Goal: Task Accomplishment & Management: Manage account settings

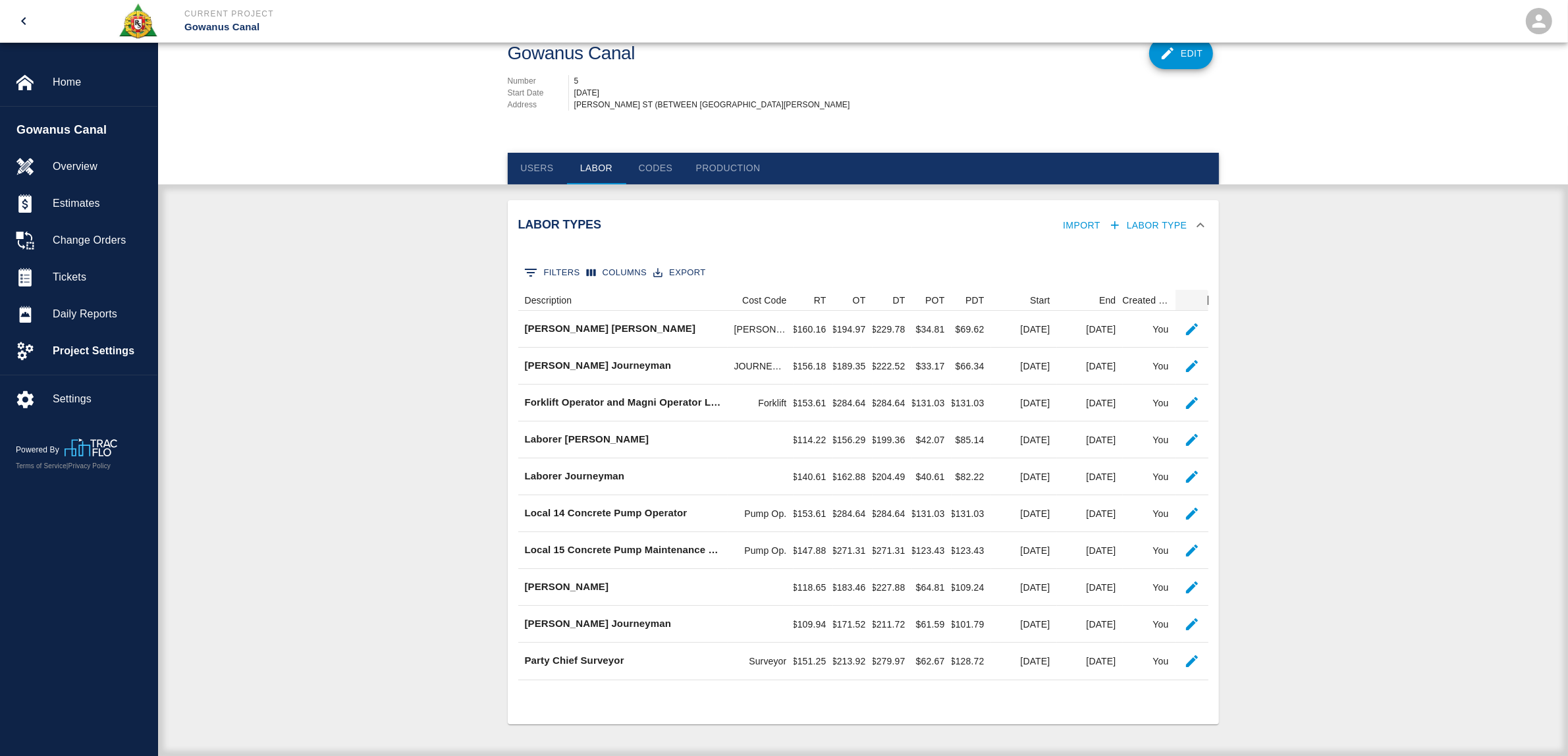
scroll to position [377, 678]
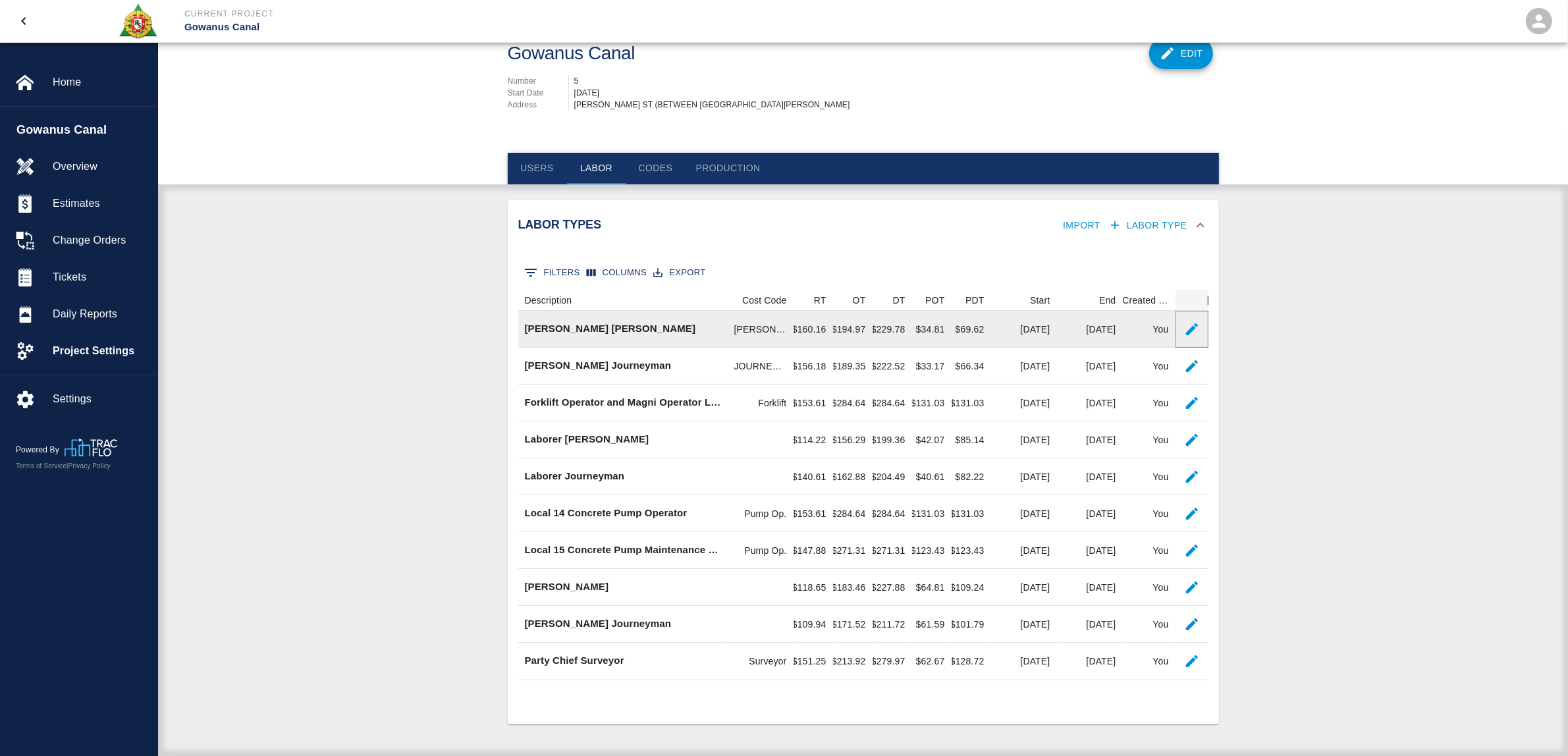
click at [1186, 327] on icon "button" at bounding box center [1192, 329] width 16 height 16
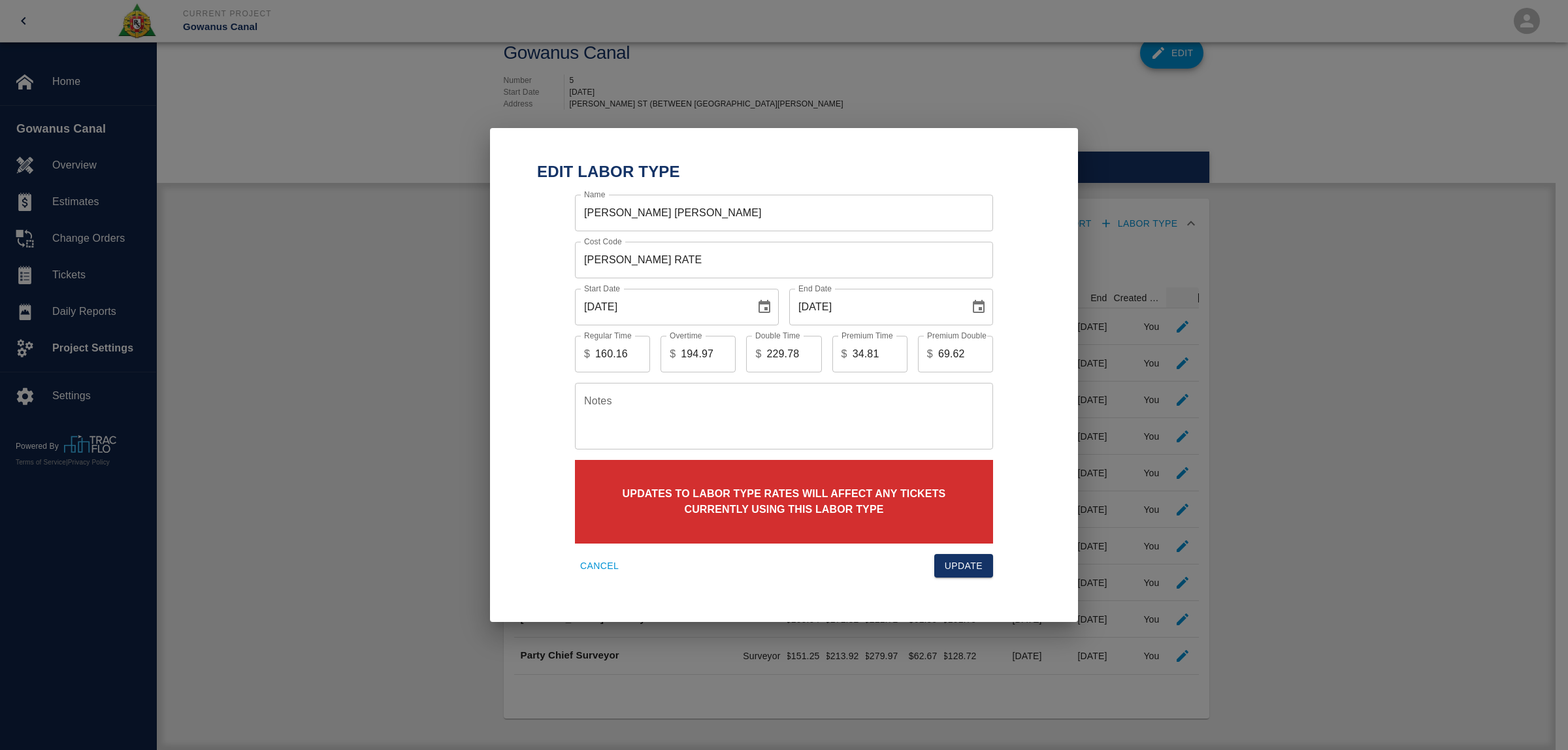
click at [990, 308] on button "Choose date, selected date is Jun 30, 2025" at bounding box center [978, 307] width 26 height 26
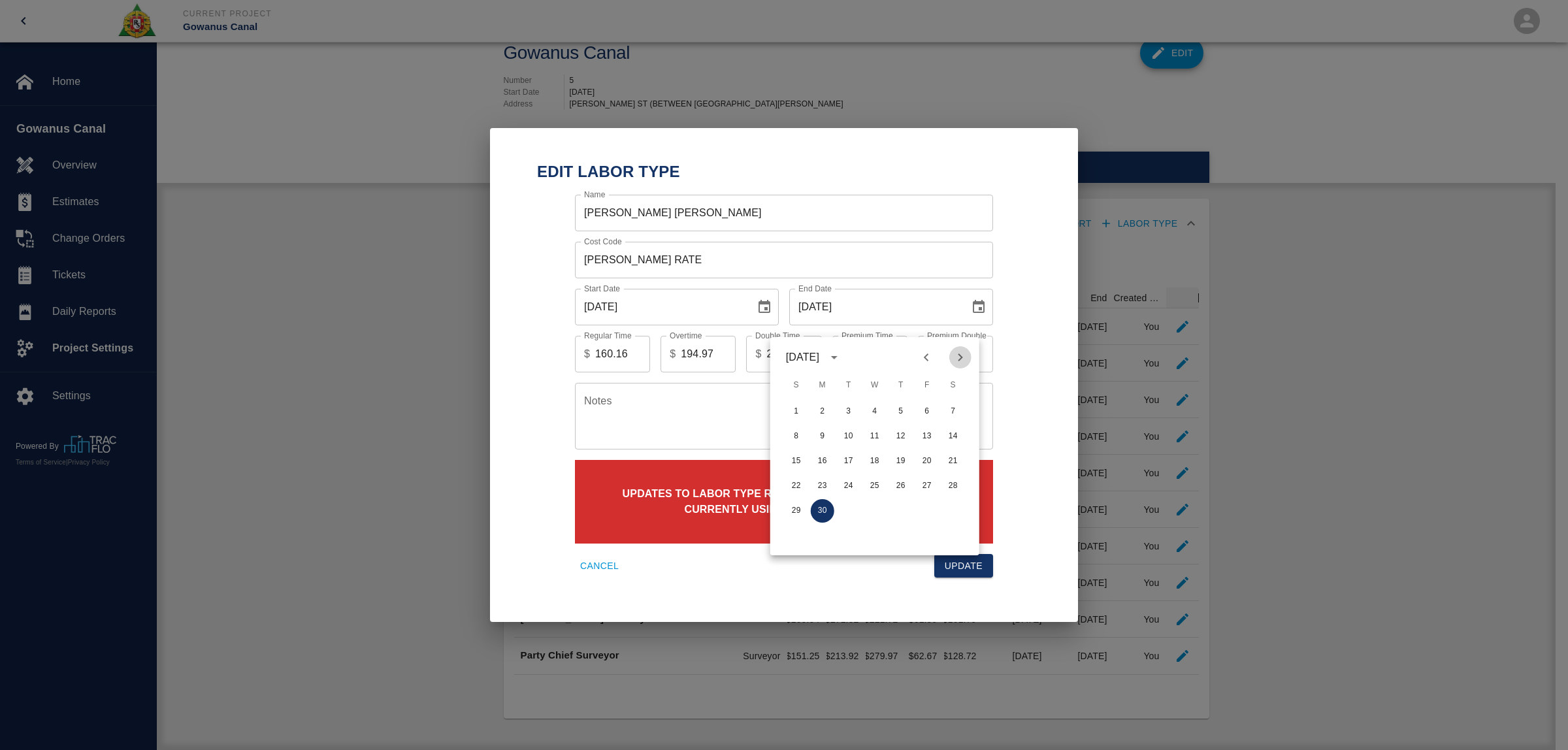
click at [961, 353] on icon "Next month" at bounding box center [960, 357] width 4 height 8
click at [962, 353] on icon "Next month" at bounding box center [960, 357] width 4 height 8
click at [927, 503] on button "31" at bounding box center [927, 511] width 24 height 24
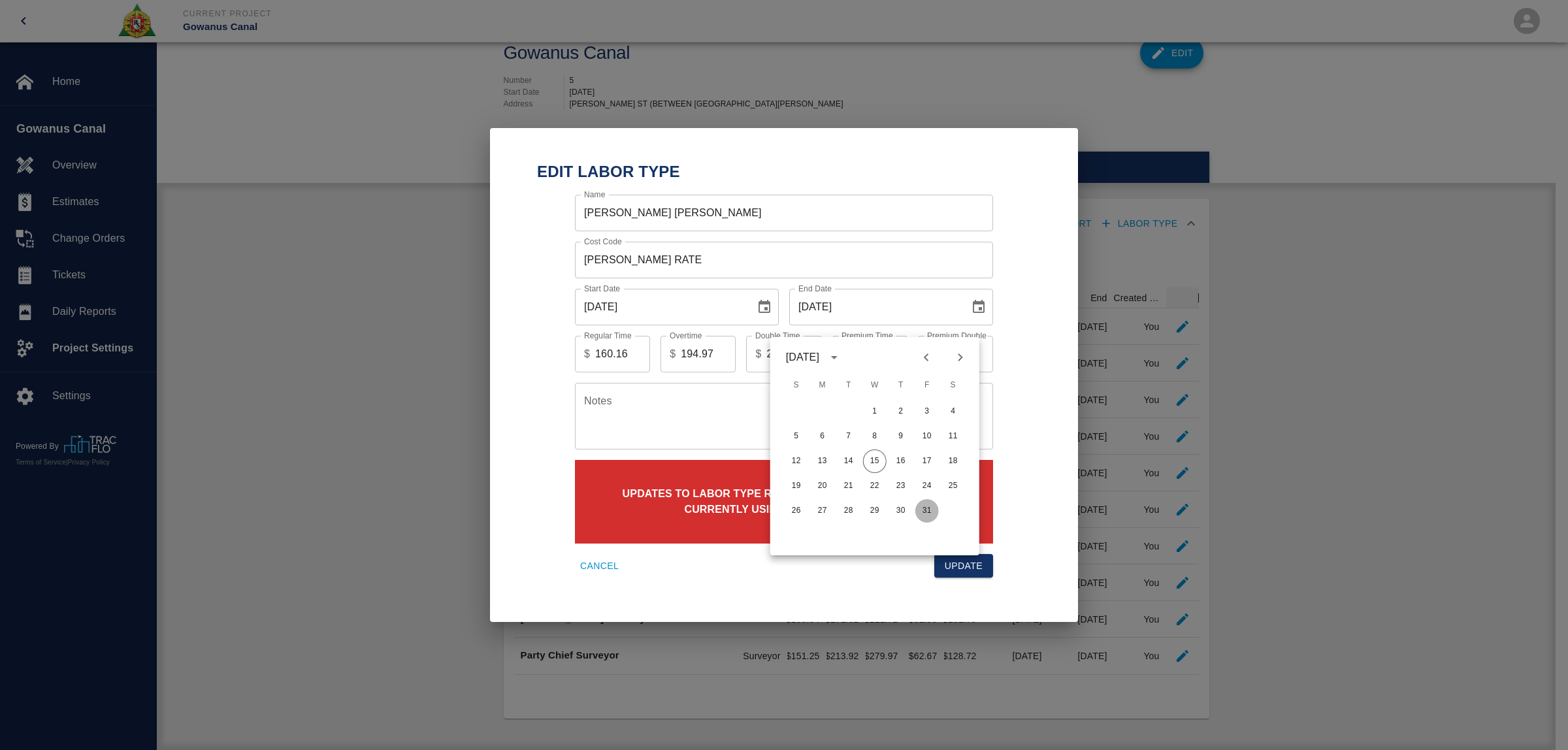
type input "[DATE]"
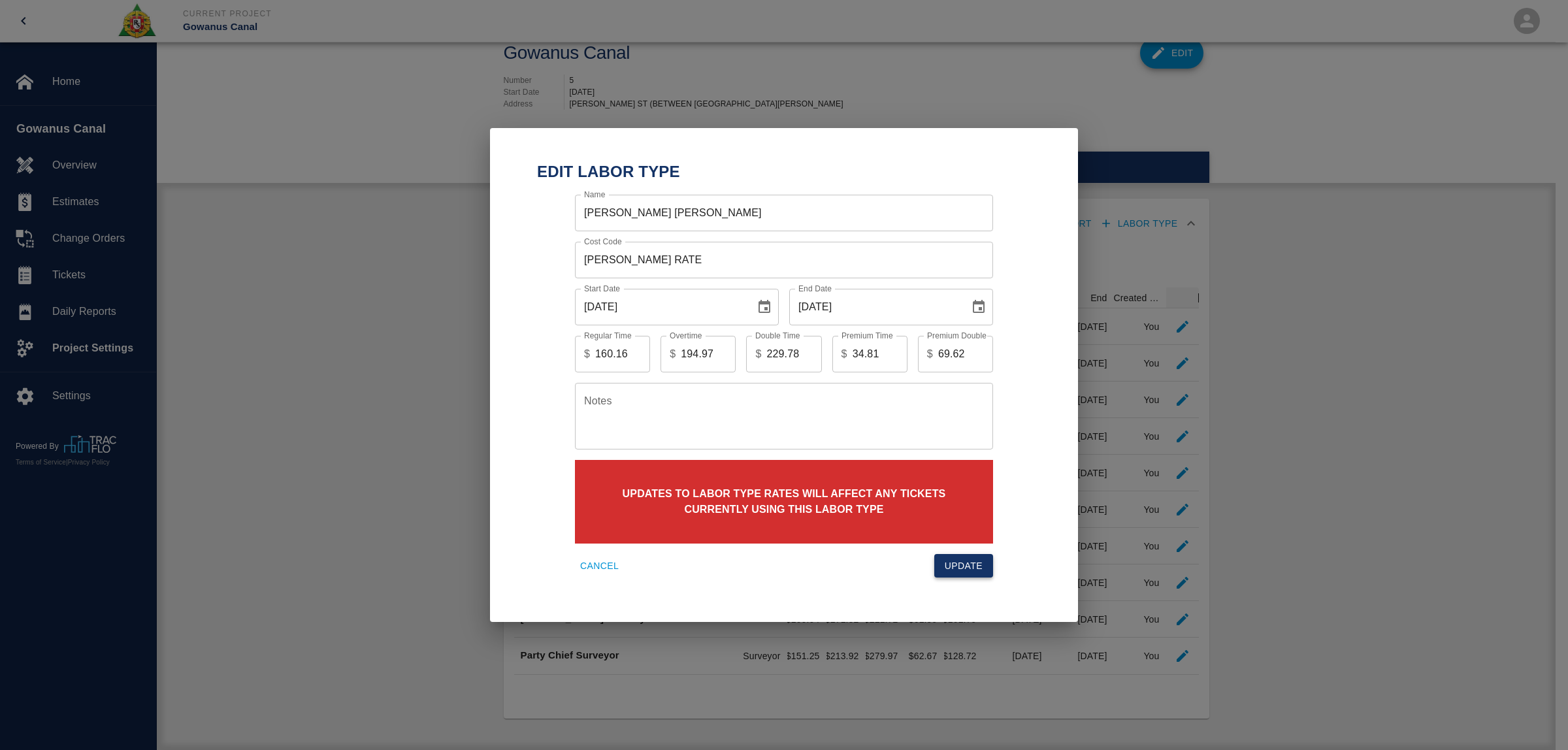
click at [981, 554] on button "Update" at bounding box center [963, 566] width 59 height 24
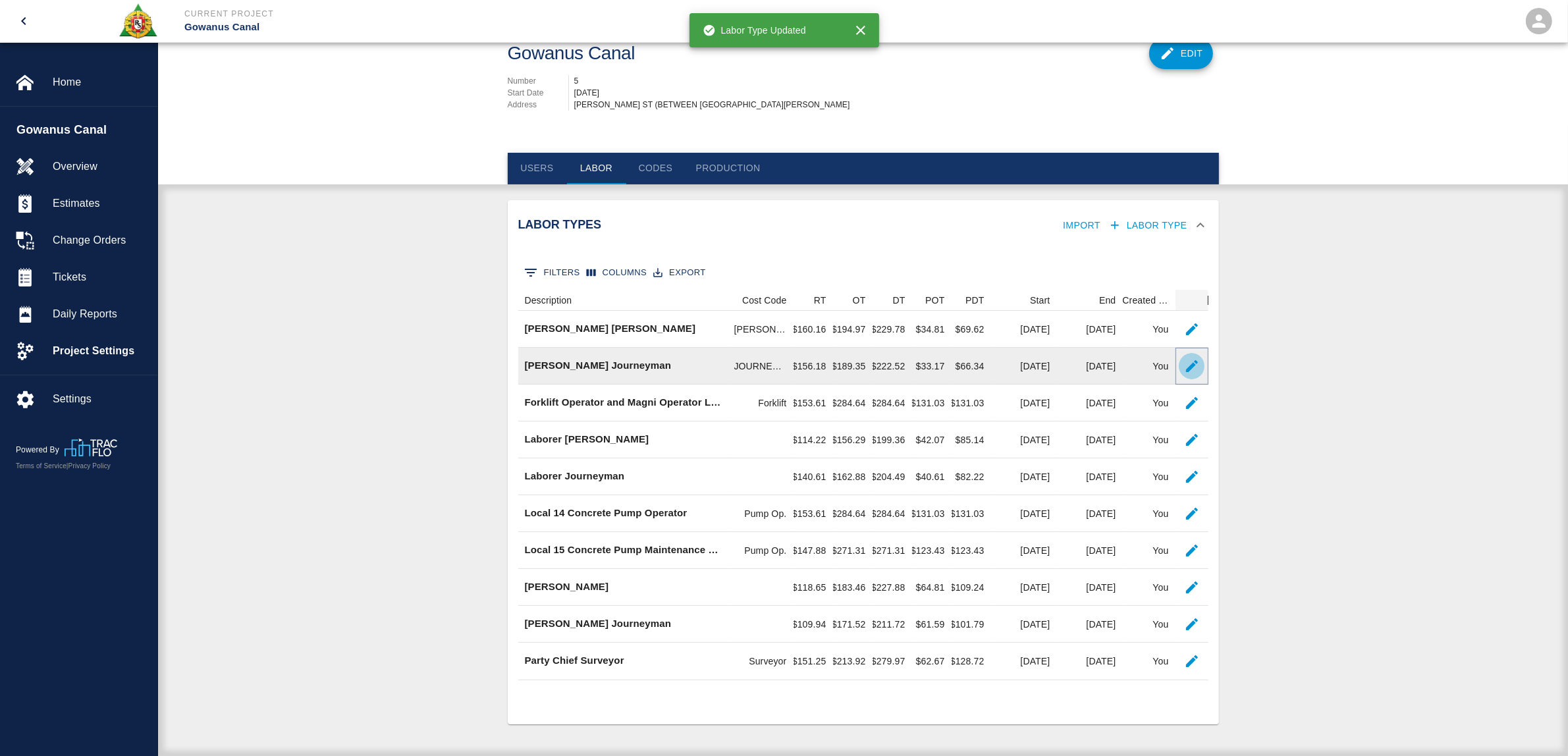
click at [1204, 366] on button "button" at bounding box center [1191, 366] width 26 height 26
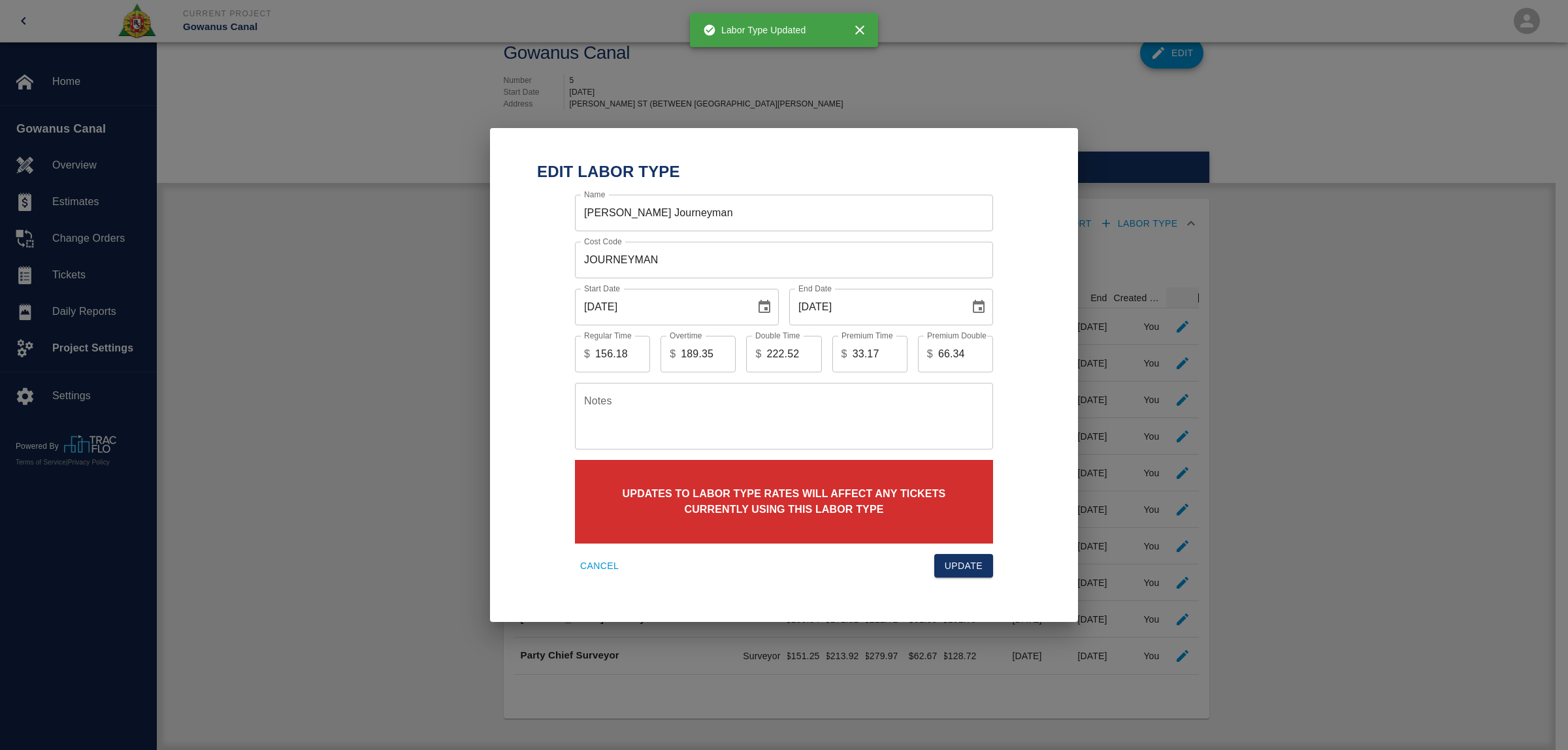
click at [984, 305] on icon "Choose date, selected date is Jun 30, 2025" at bounding box center [978, 306] width 11 height 13
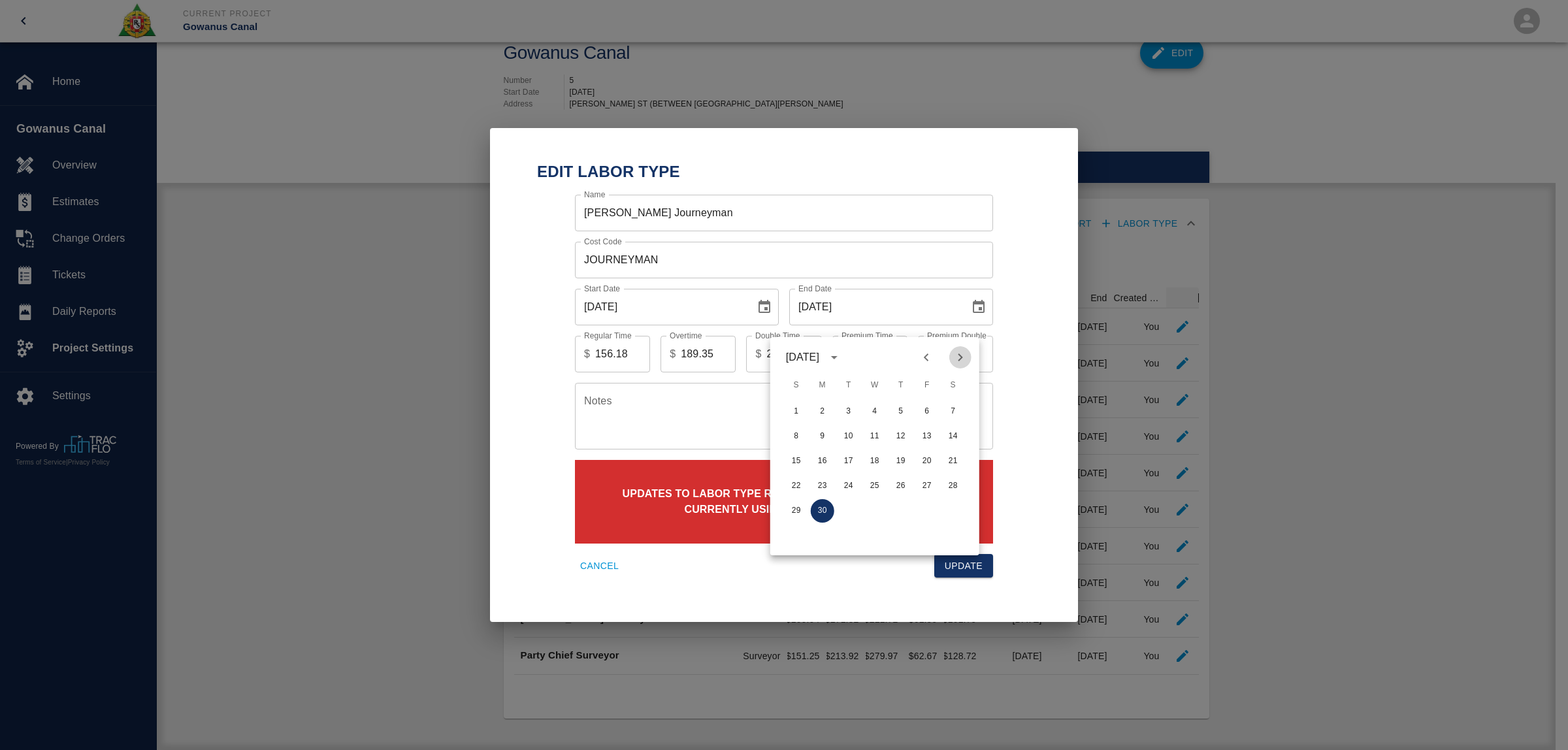
click at [963, 349] on icon "Next month" at bounding box center [960, 357] width 16 height 16
click at [960, 353] on icon "Next month" at bounding box center [960, 357] width 4 height 8
click at [923, 499] on button "31" at bounding box center [927, 511] width 24 height 24
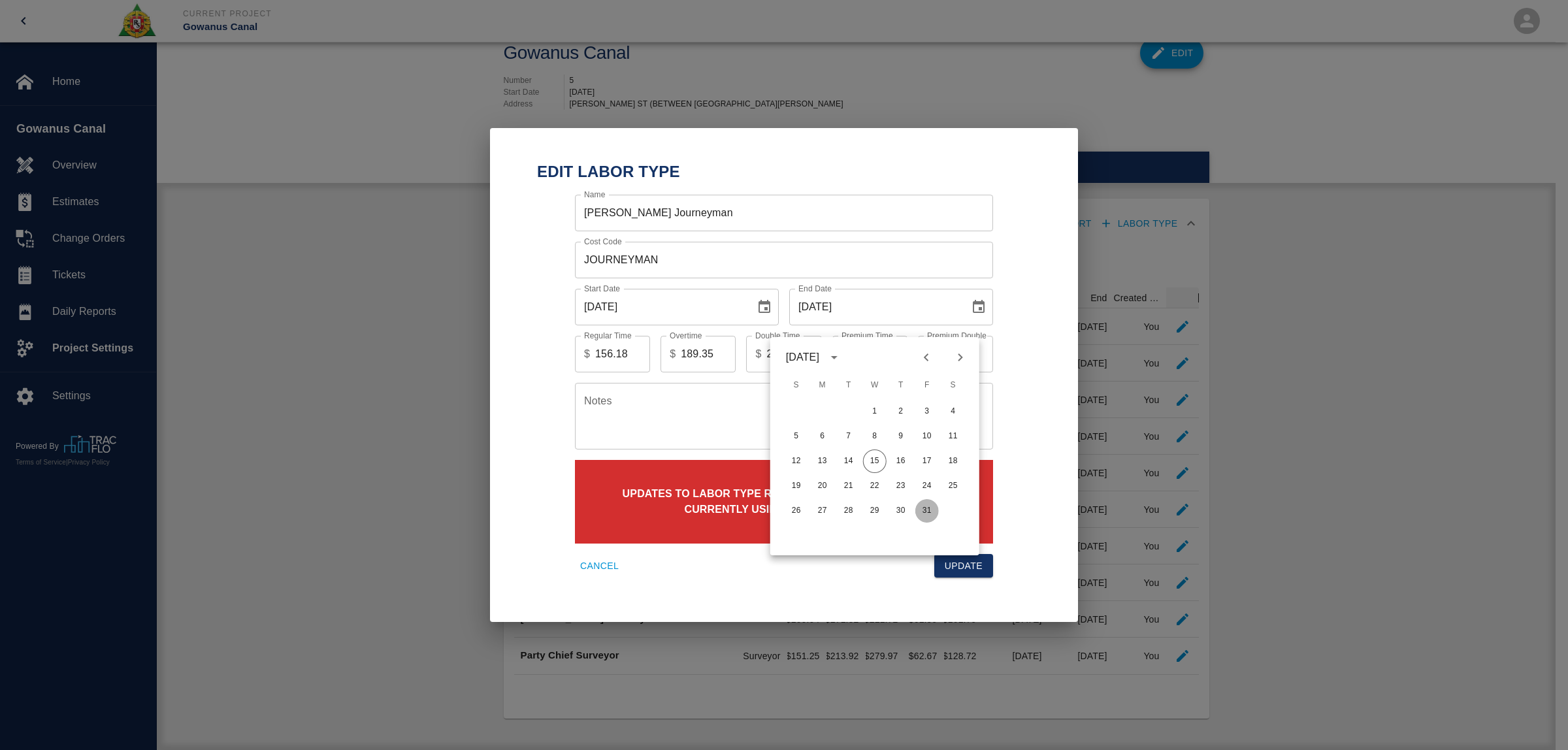
type input "[DATE]"
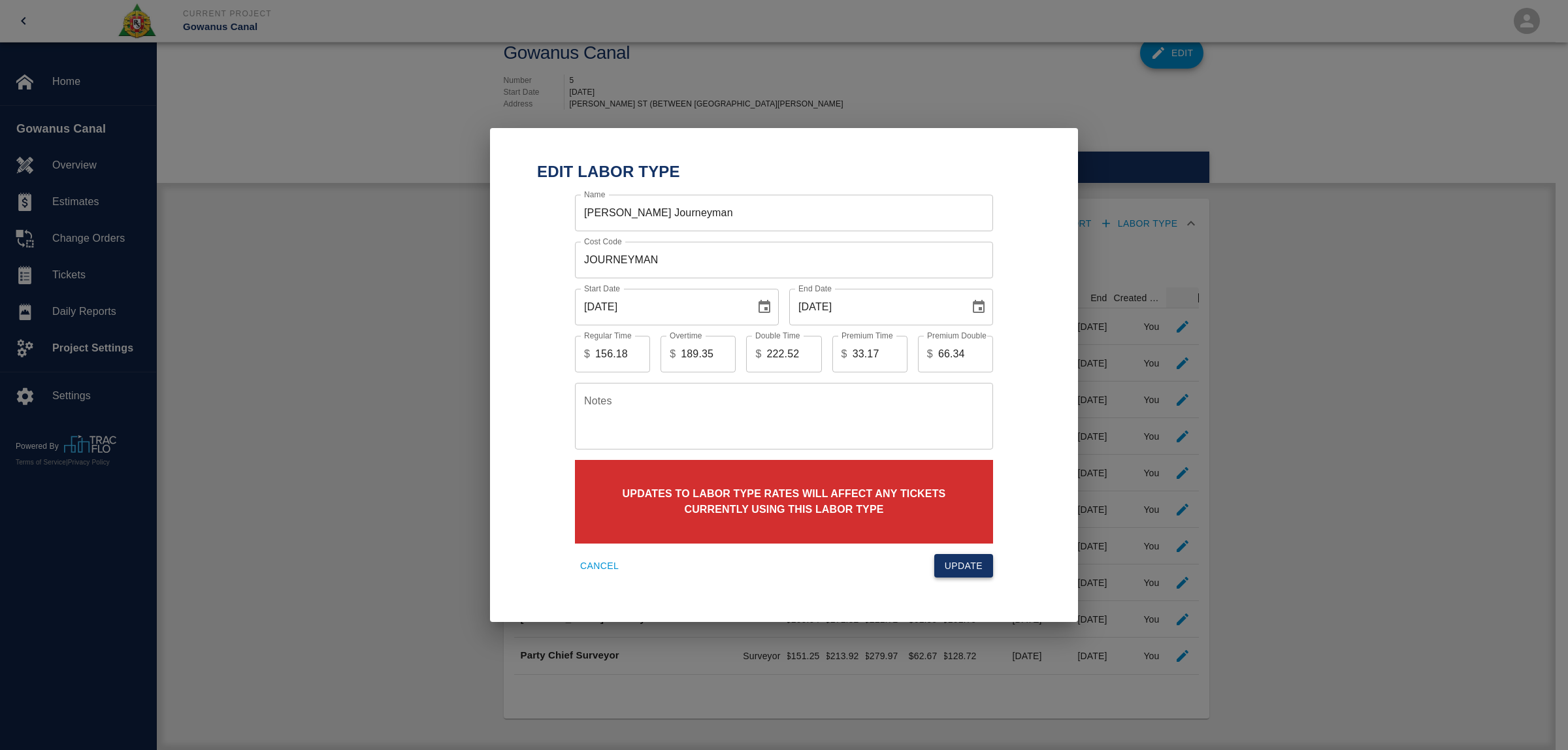
click at [980, 557] on button "Update" at bounding box center [963, 566] width 59 height 24
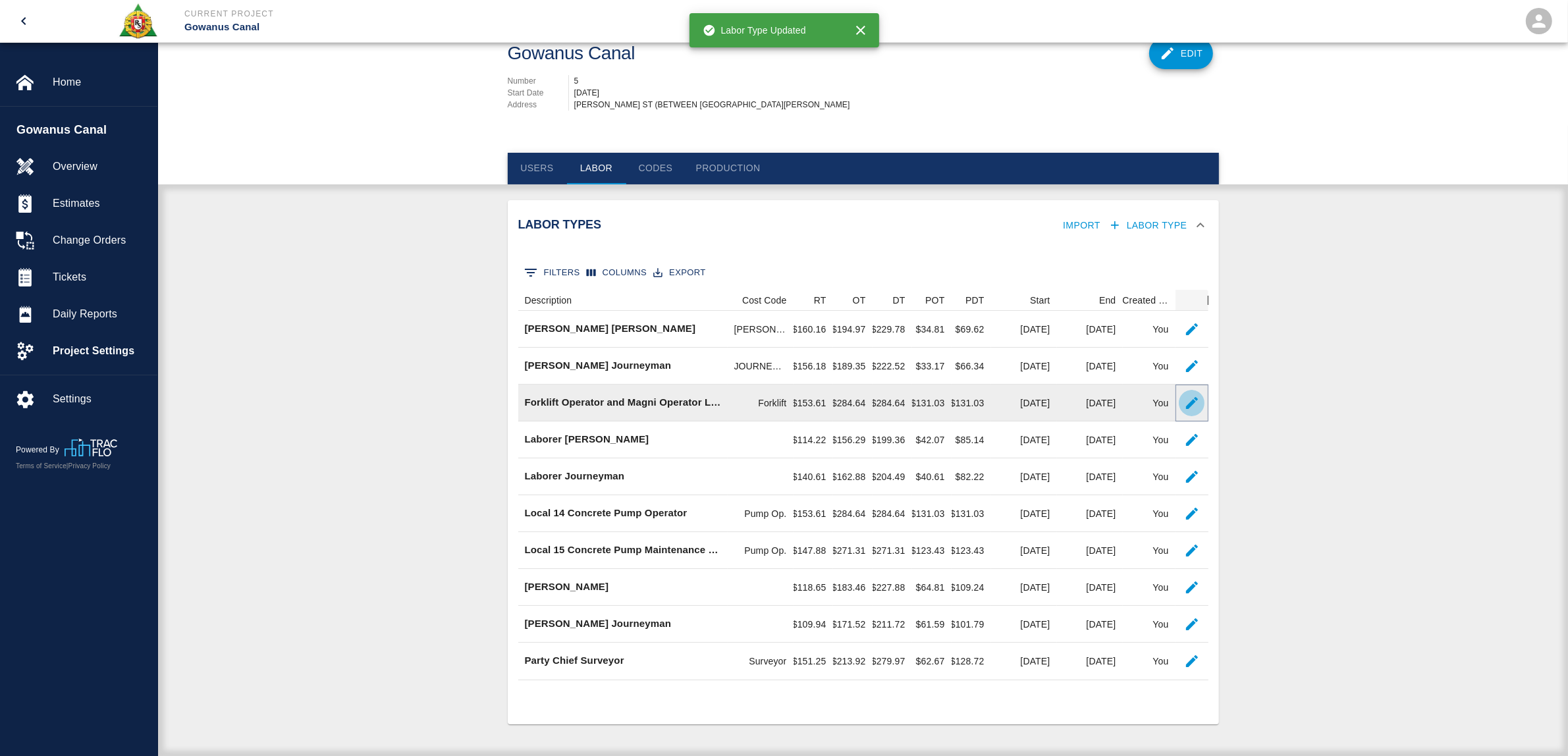
click at [1192, 392] on button "button" at bounding box center [1191, 403] width 26 height 26
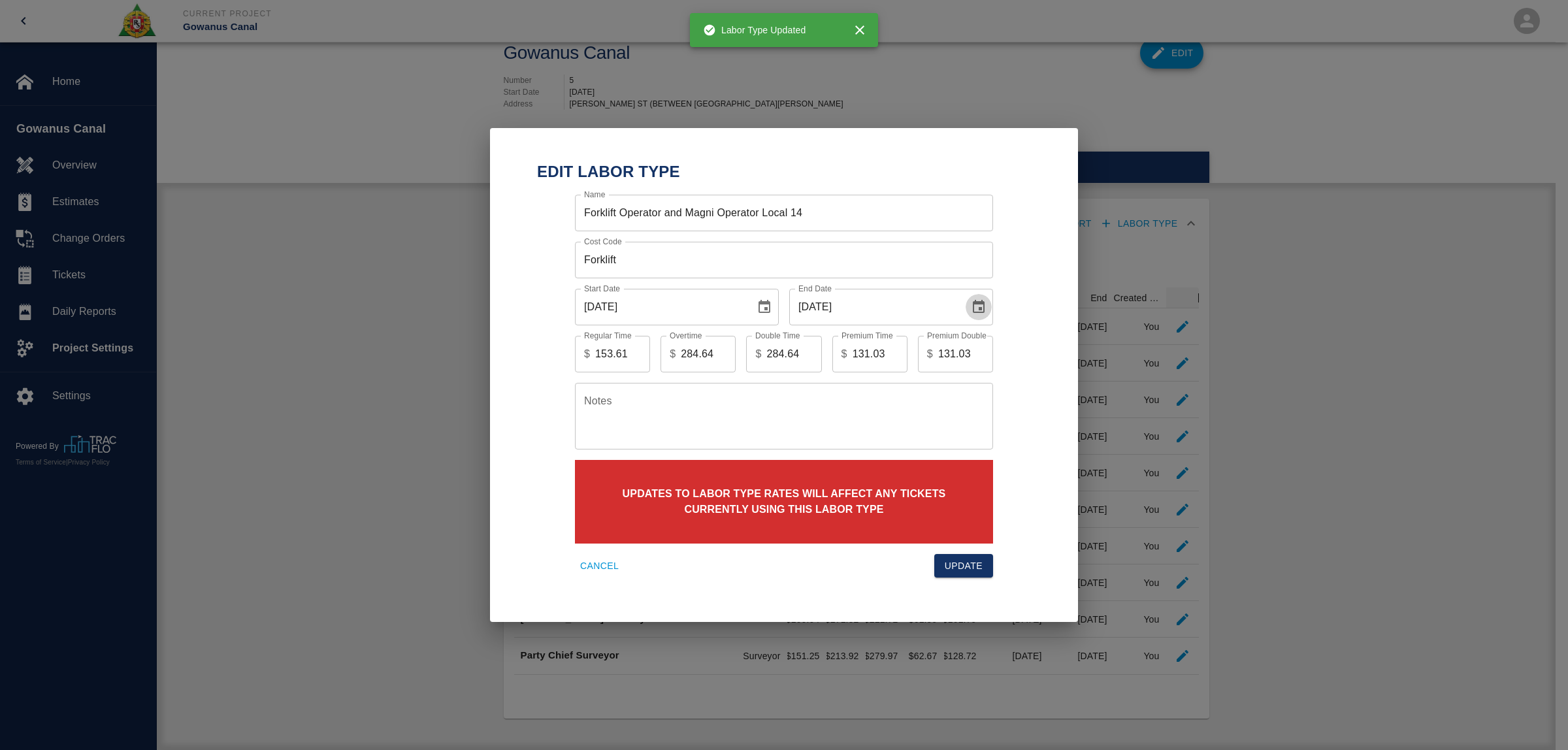
click at [981, 308] on icon "Choose date, selected date is Jun 30, 2025" at bounding box center [978, 306] width 11 height 13
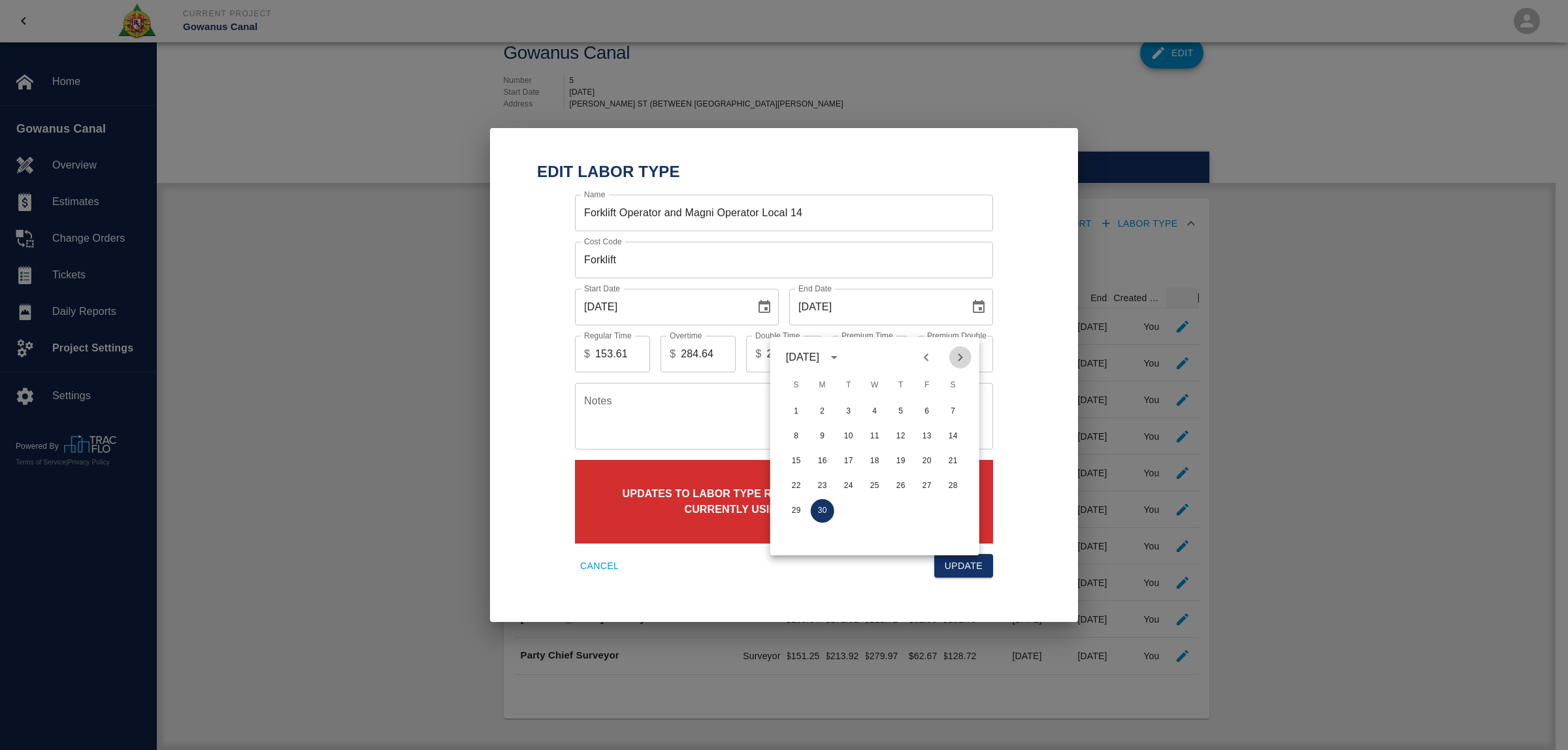
click at [963, 349] on icon "Next month" at bounding box center [960, 357] width 16 height 16
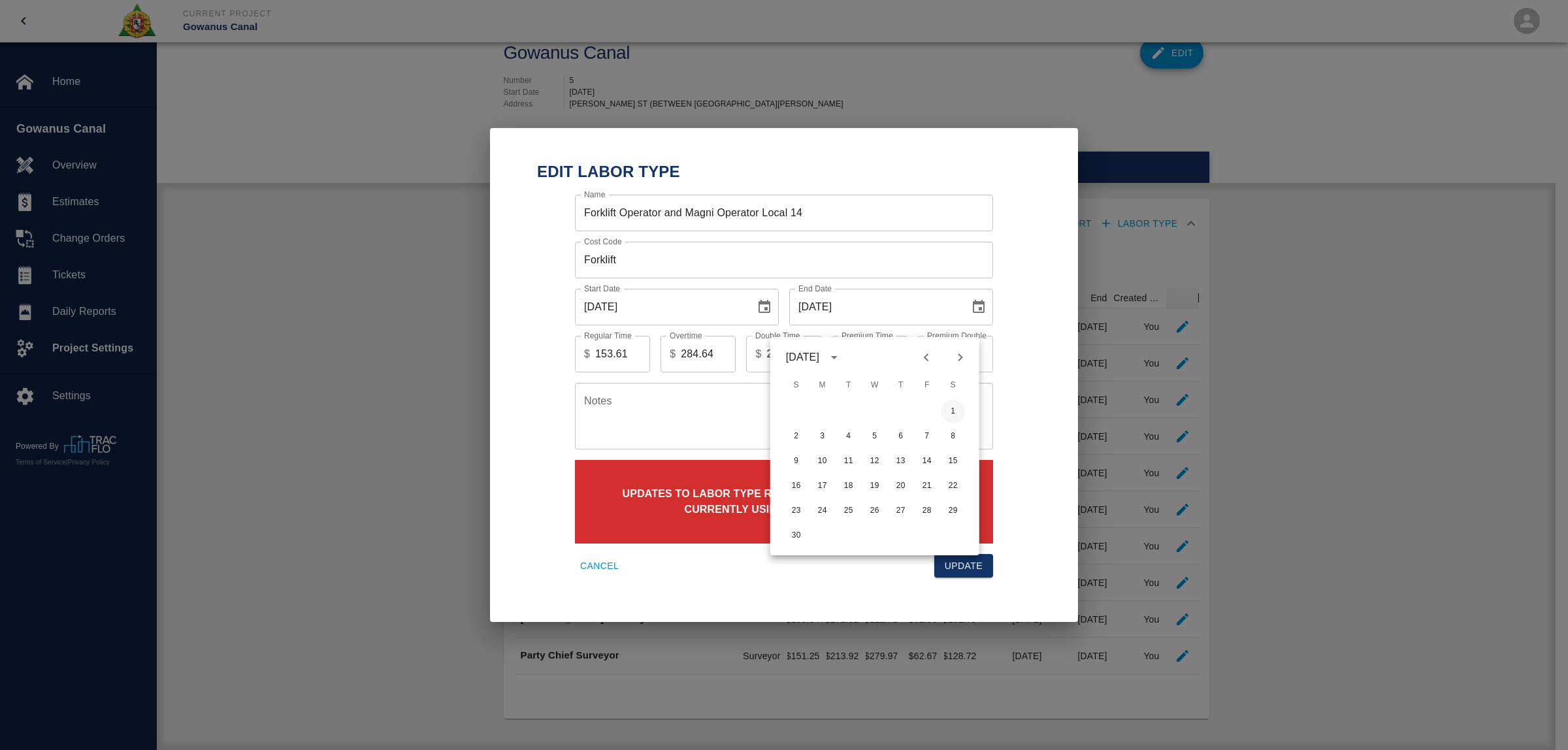
click at [955, 399] on button "1" at bounding box center [953, 411] width 24 height 24
type input "[DATE]"
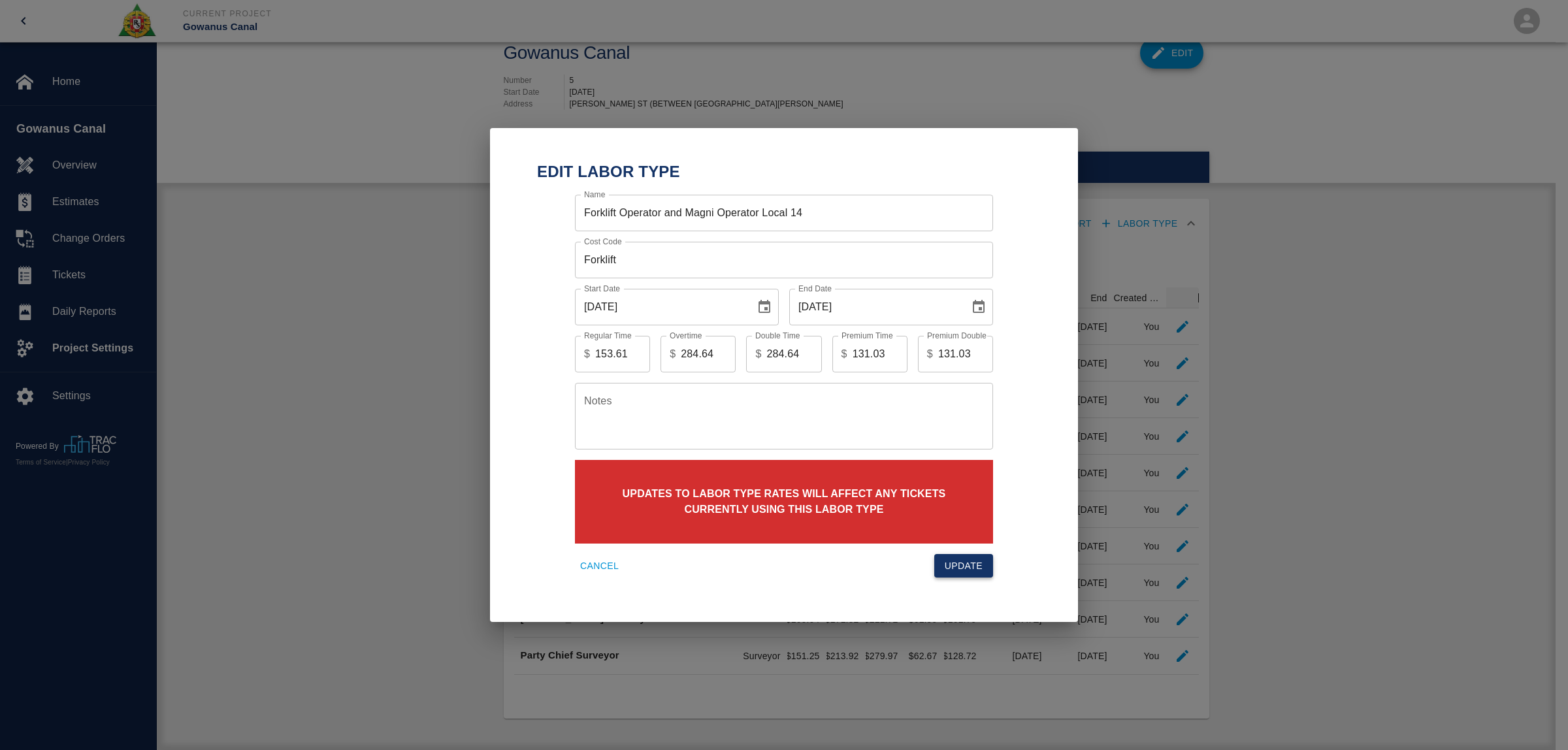
click at [961, 569] on button "Update" at bounding box center [963, 566] width 59 height 24
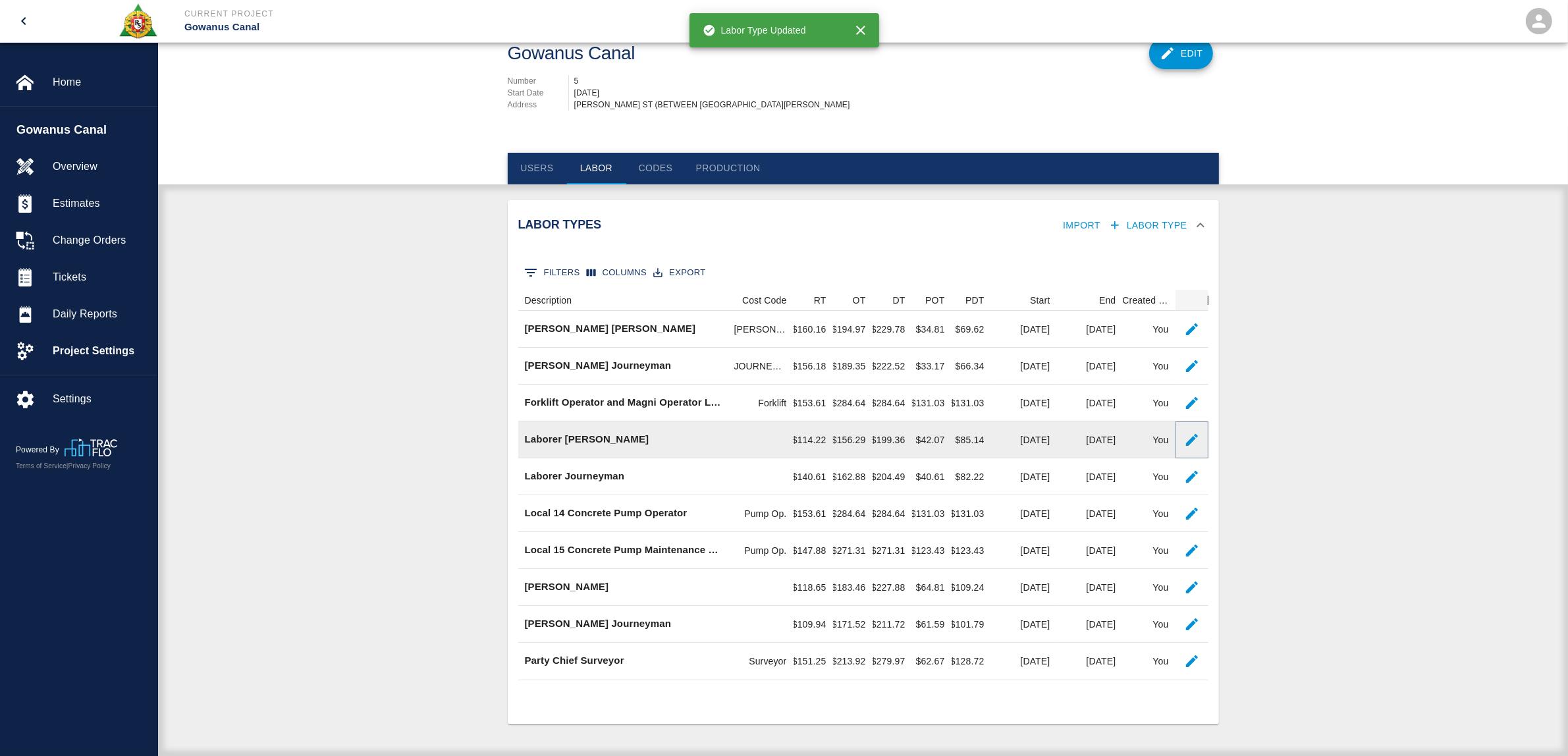
click at [1190, 433] on icon "button" at bounding box center [1192, 439] width 16 height 16
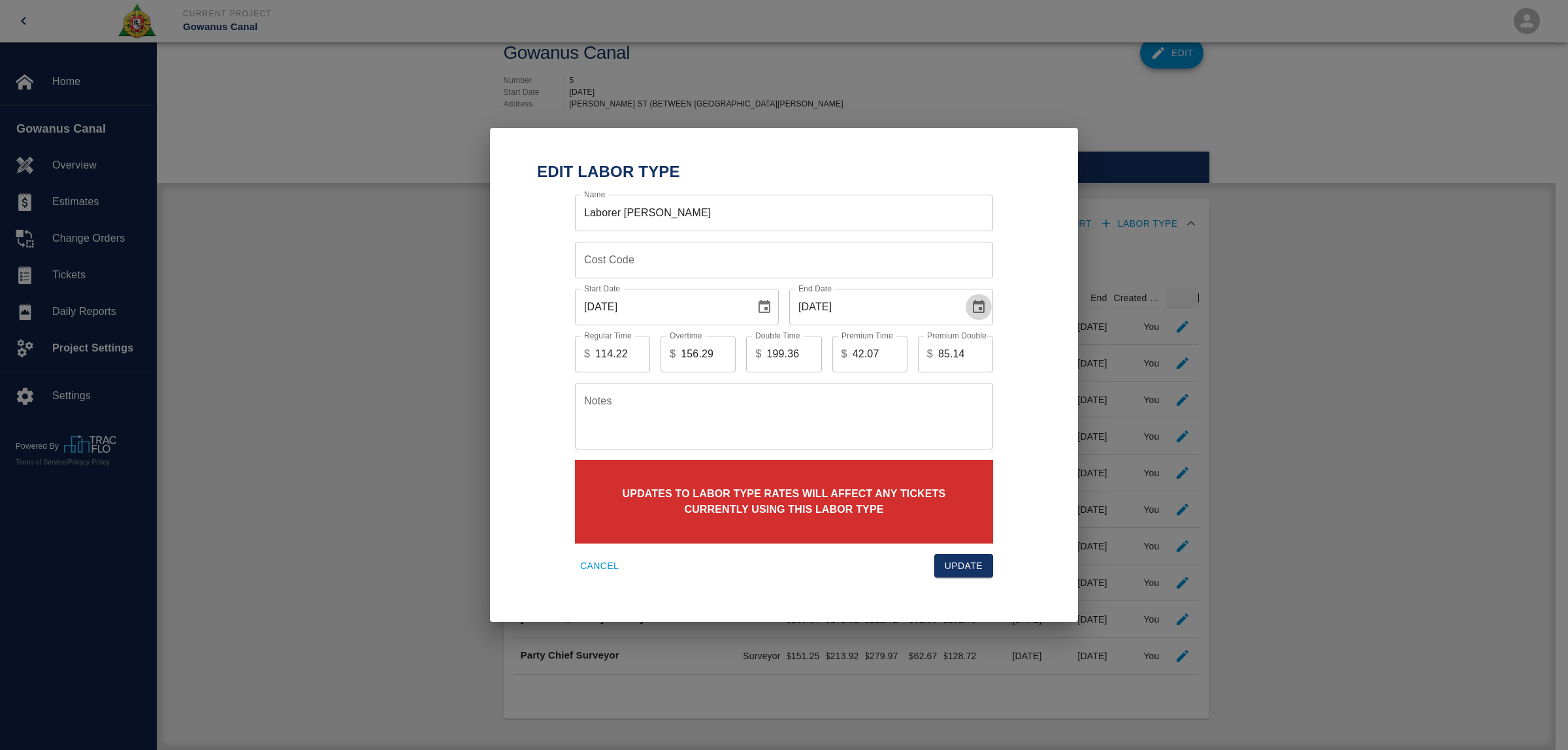
click at [985, 305] on icon "Choose date, selected date is Jun 30, 2025" at bounding box center [978, 307] width 16 height 16
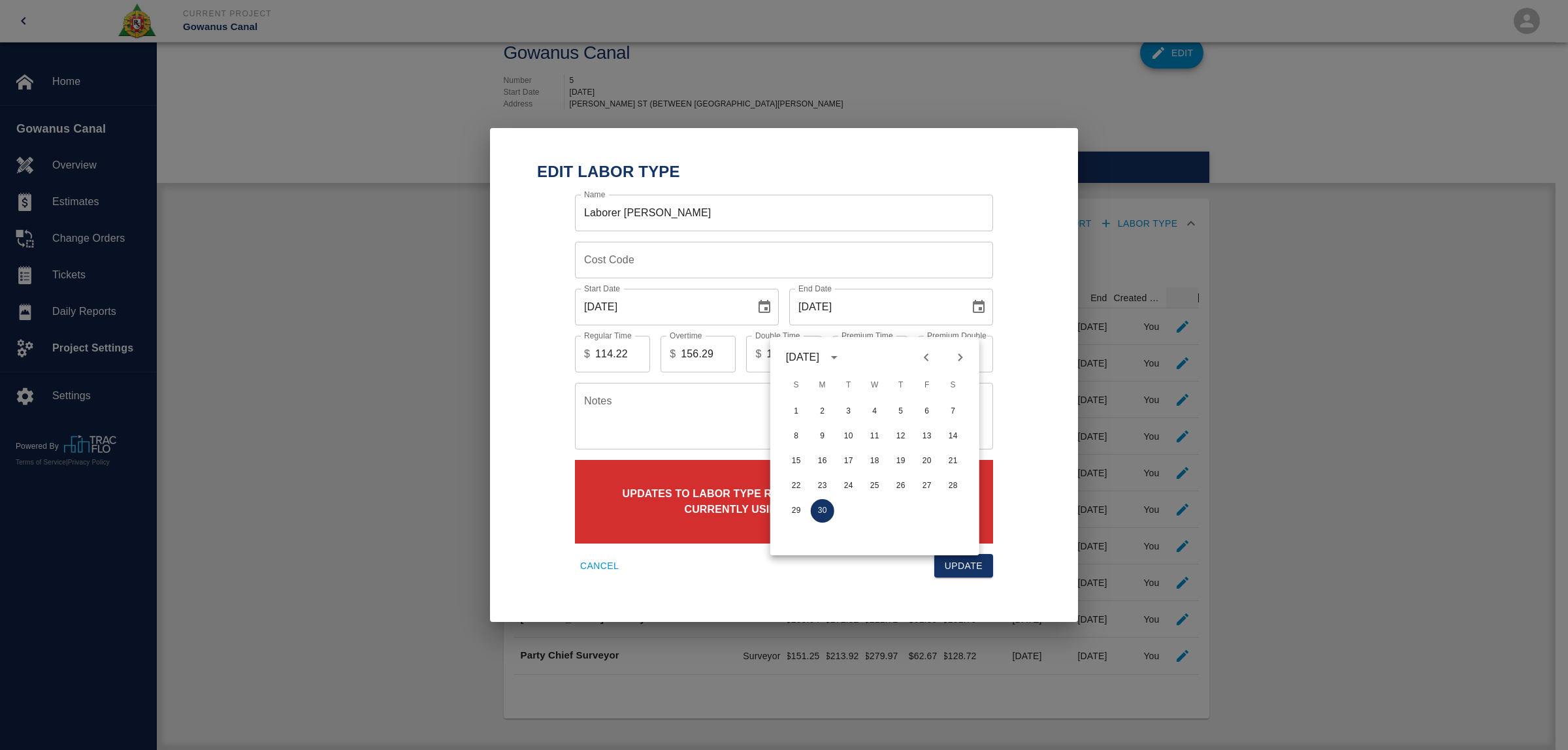
click at [958, 349] on icon "Next month" at bounding box center [960, 357] width 16 height 16
click at [927, 499] on button "31" at bounding box center [927, 511] width 24 height 24
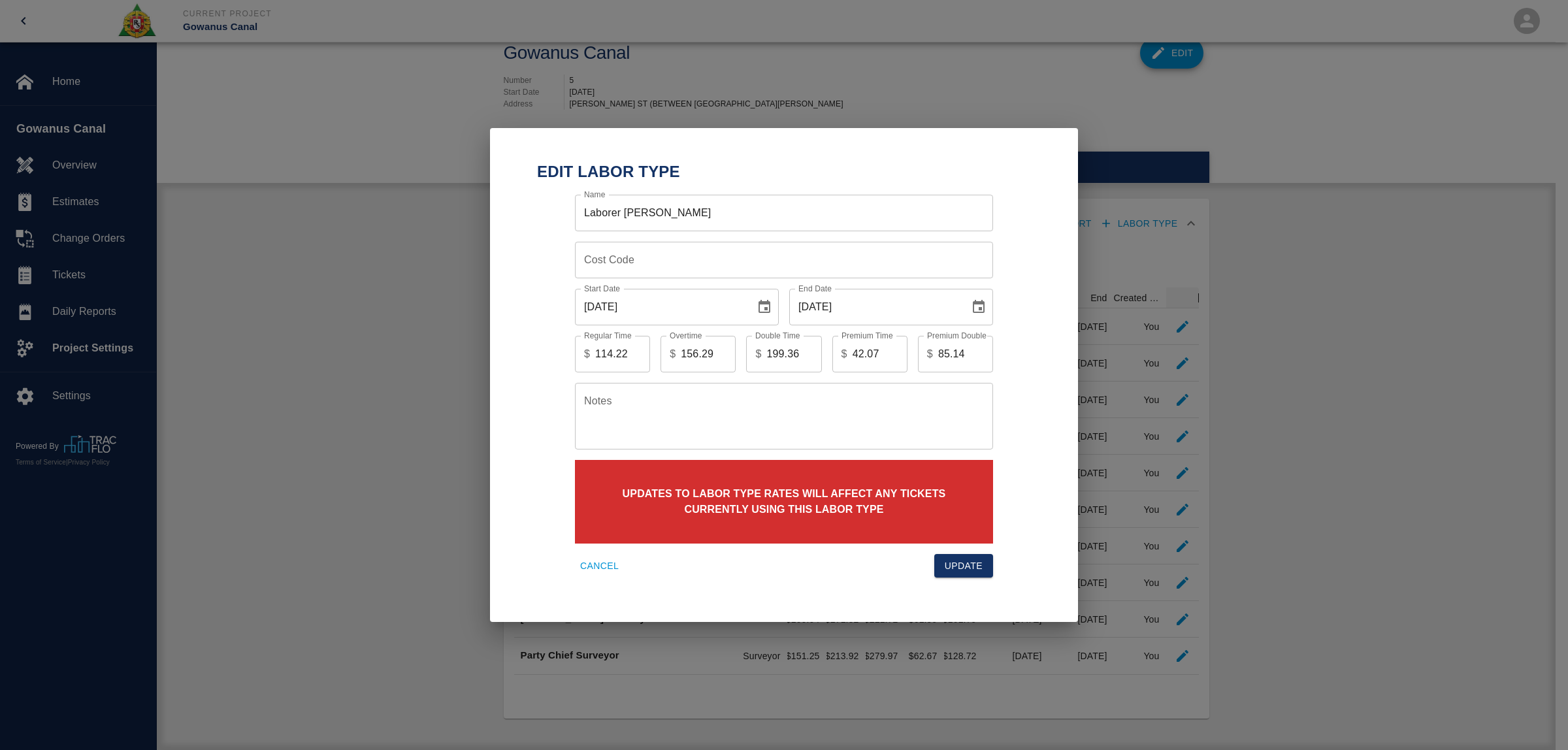
type input "[DATE]"
click at [969, 557] on button "Update" at bounding box center [963, 566] width 59 height 24
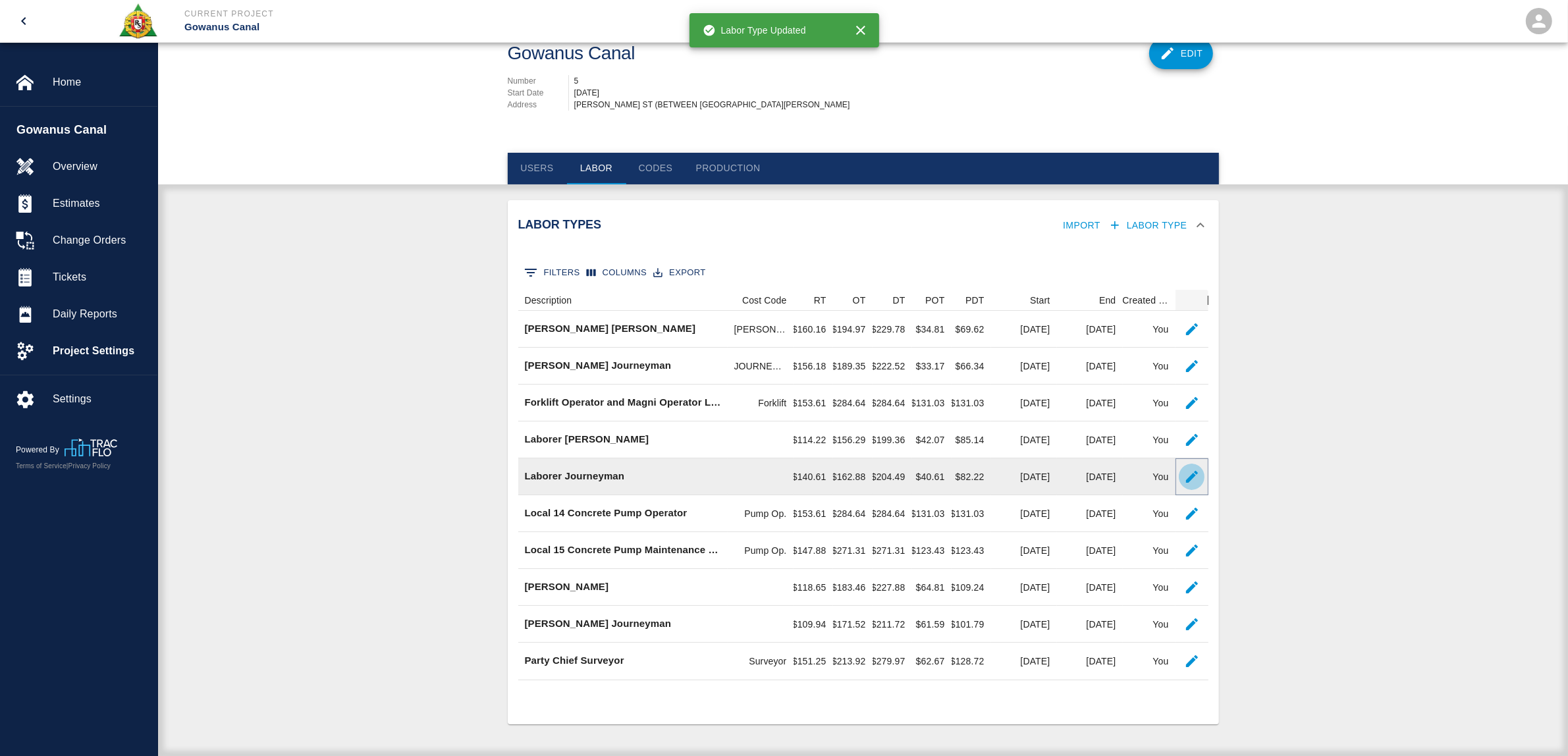
click at [1186, 483] on icon "button" at bounding box center [1192, 476] width 16 height 16
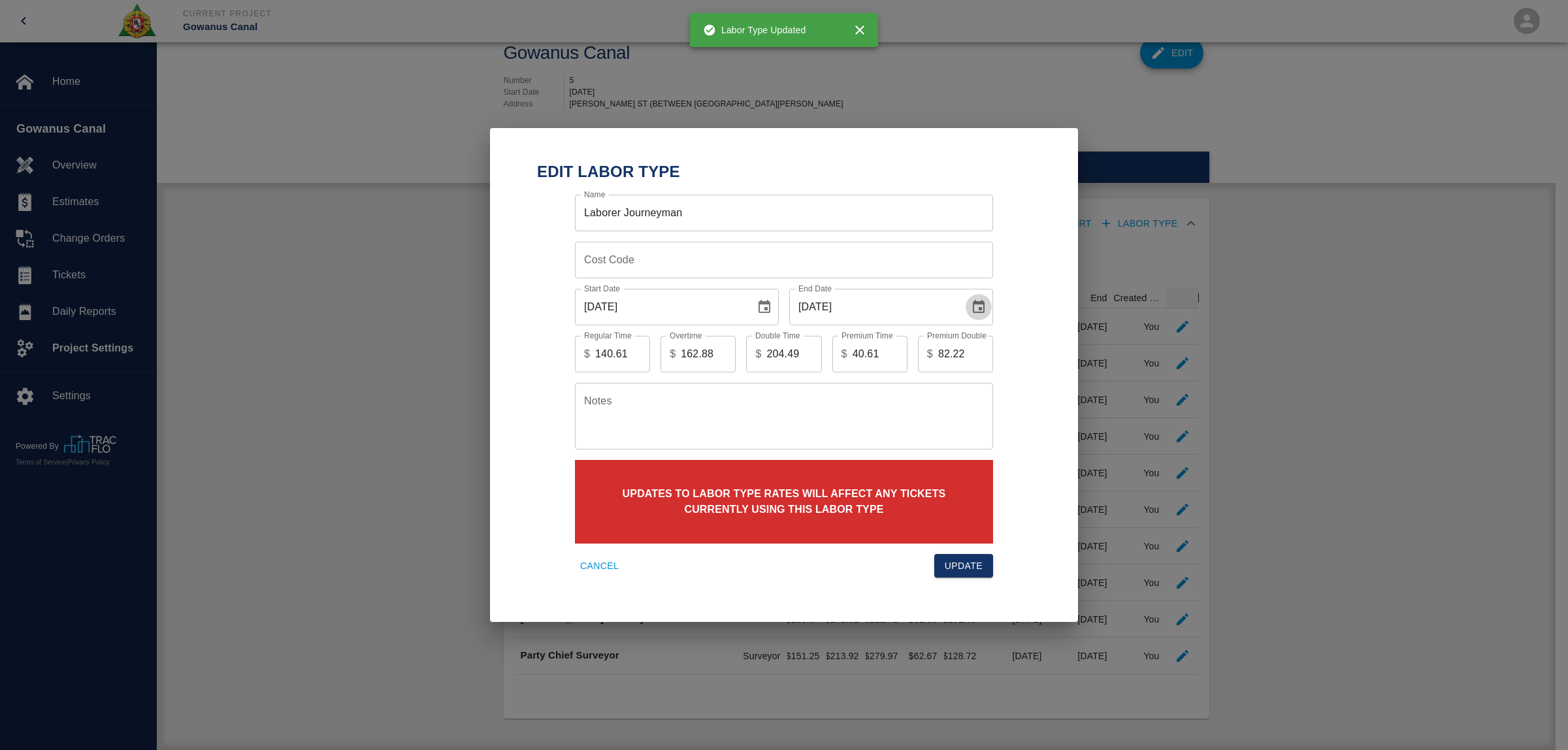
click at [978, 307] on icon "Choose date, selected date is Jun 30, 2025" at bounding box center [978, 307] width 16 height 16
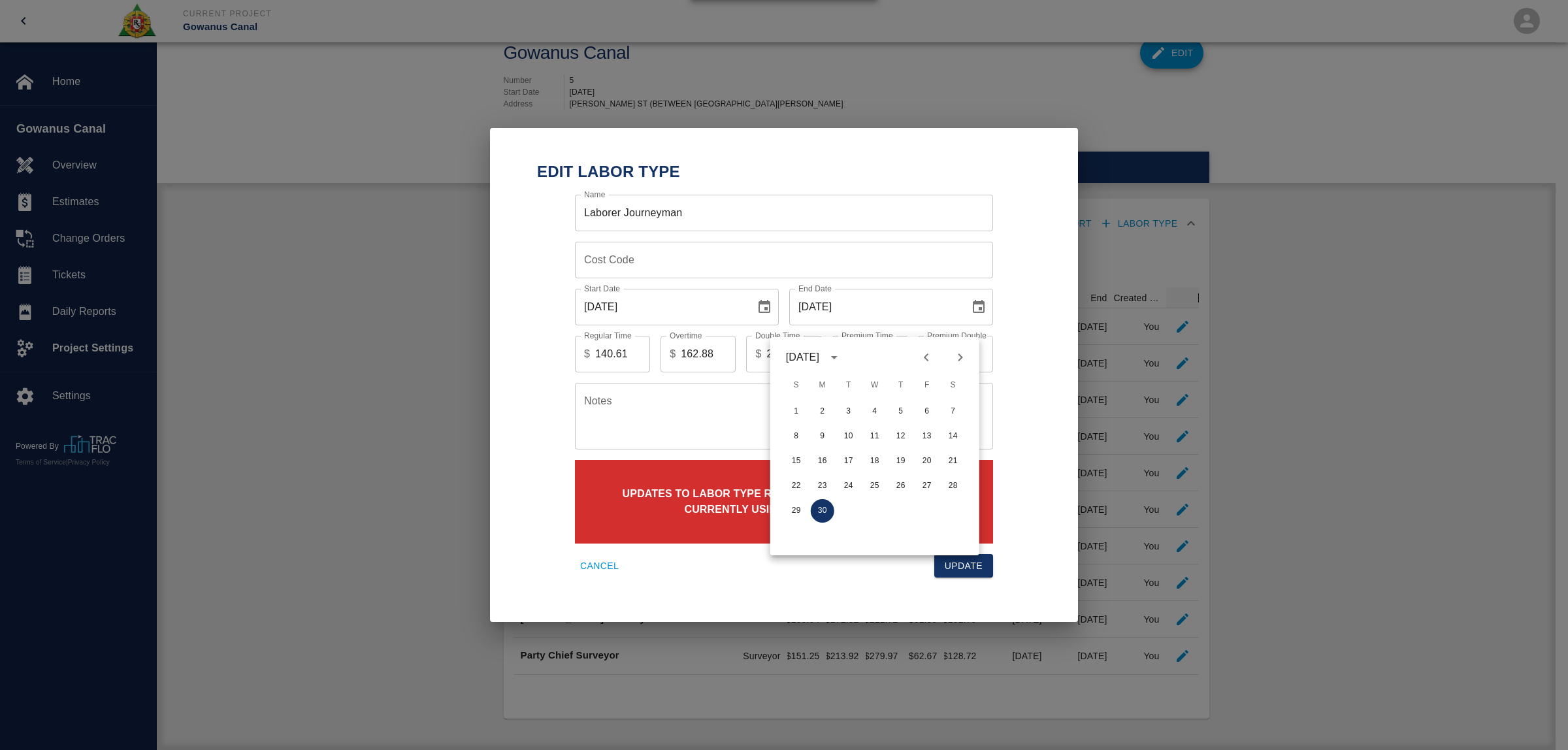
click at [962, 353] on icon "Next month" at bounding box center [960, 357] width 4 height 8
click at [929, 503] on button "31" at bounding box center [927, 511] width 24 height 24
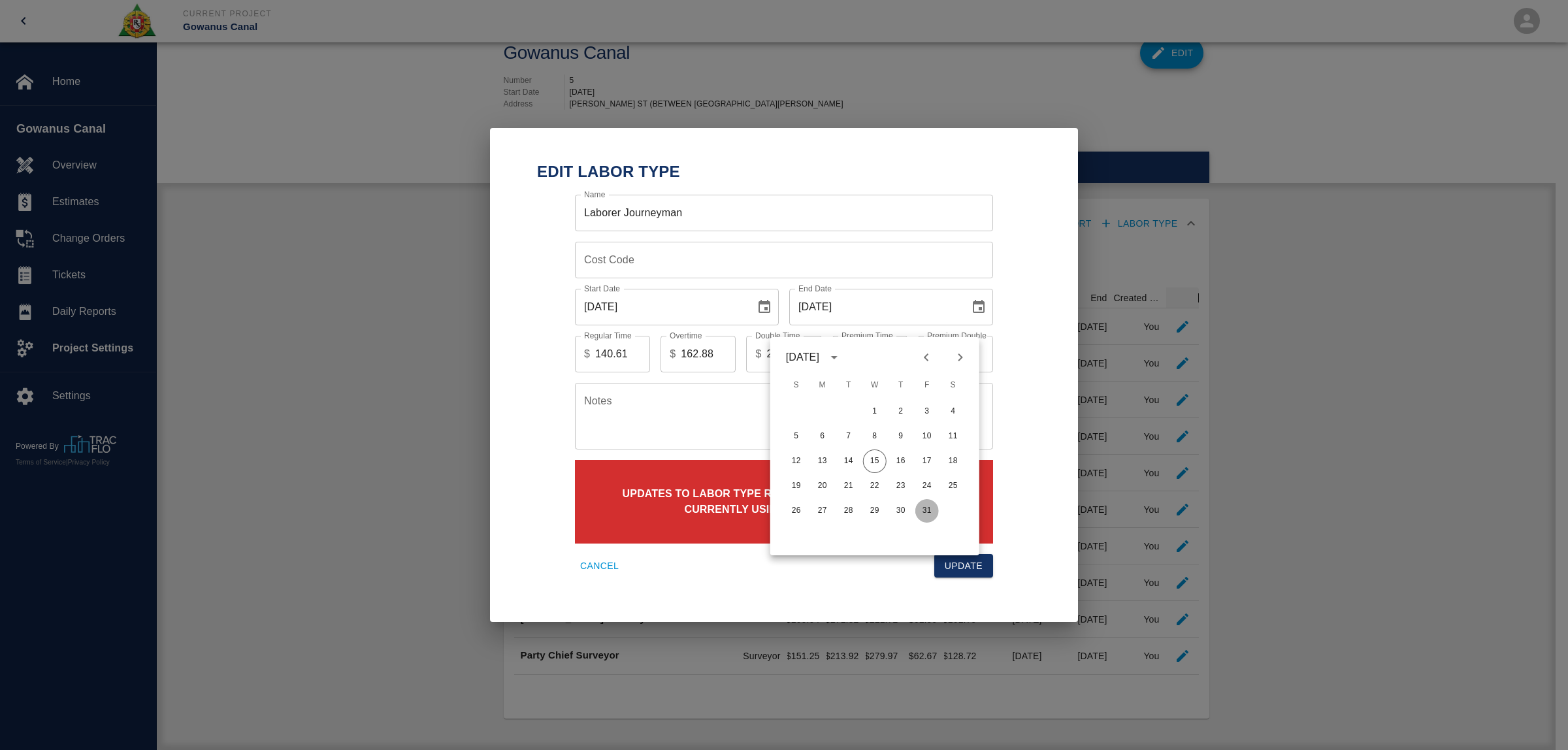
type input "[DATE]"
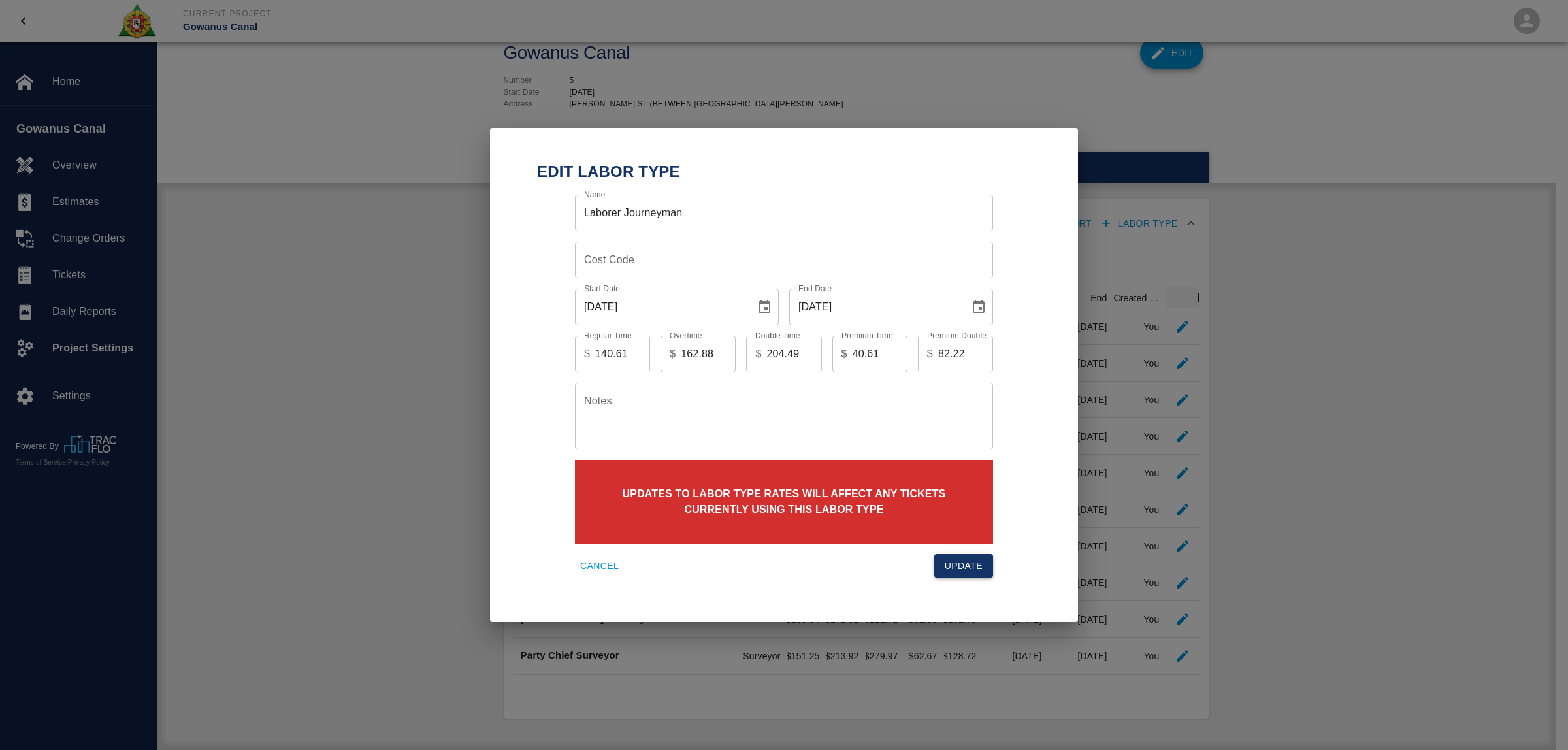
click at [981, 574] on button "Update" at bounding box center [963, 566] width 59 height 24
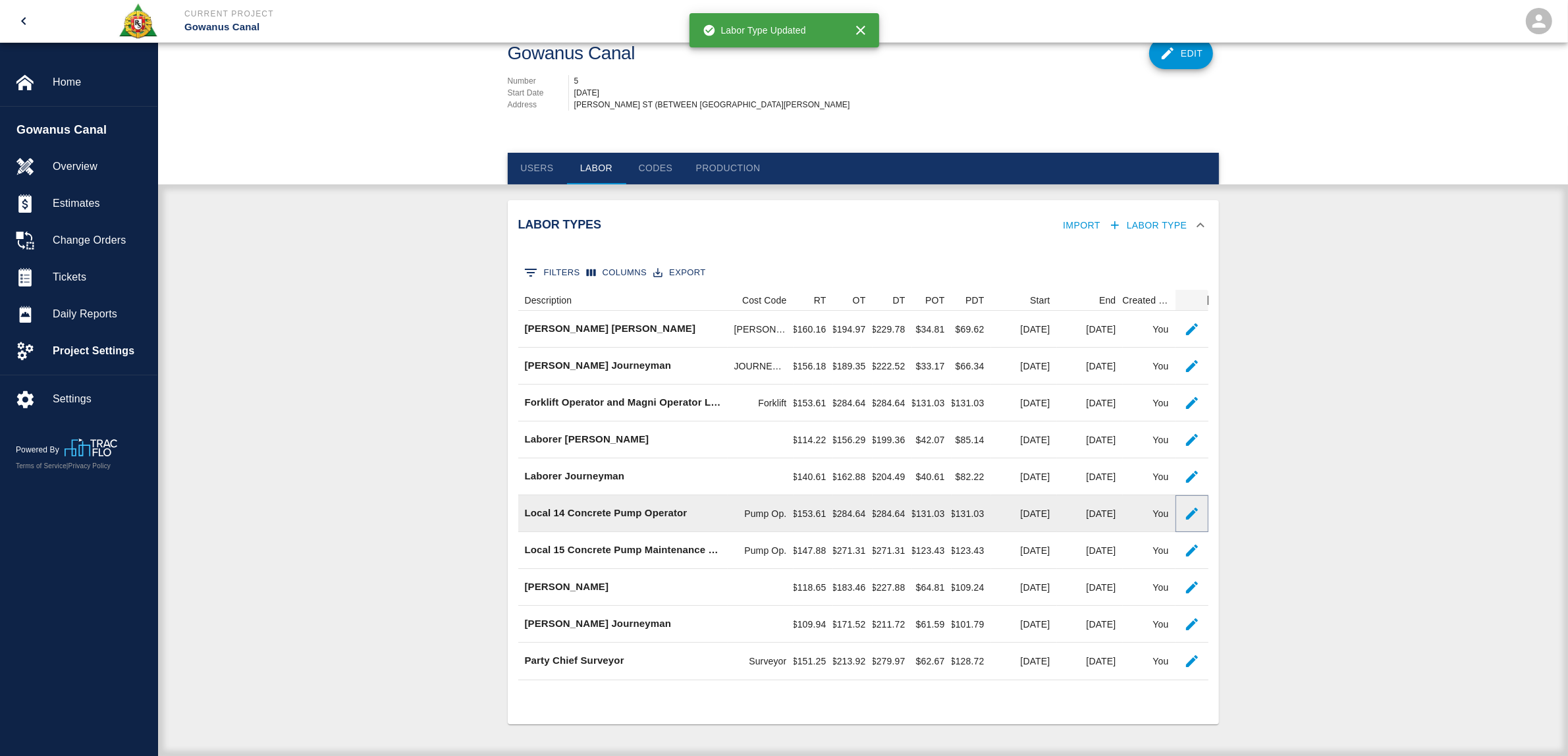
click at [1190, 514] on icon "button" at bounding box center [1191, 513] width 12 height 12
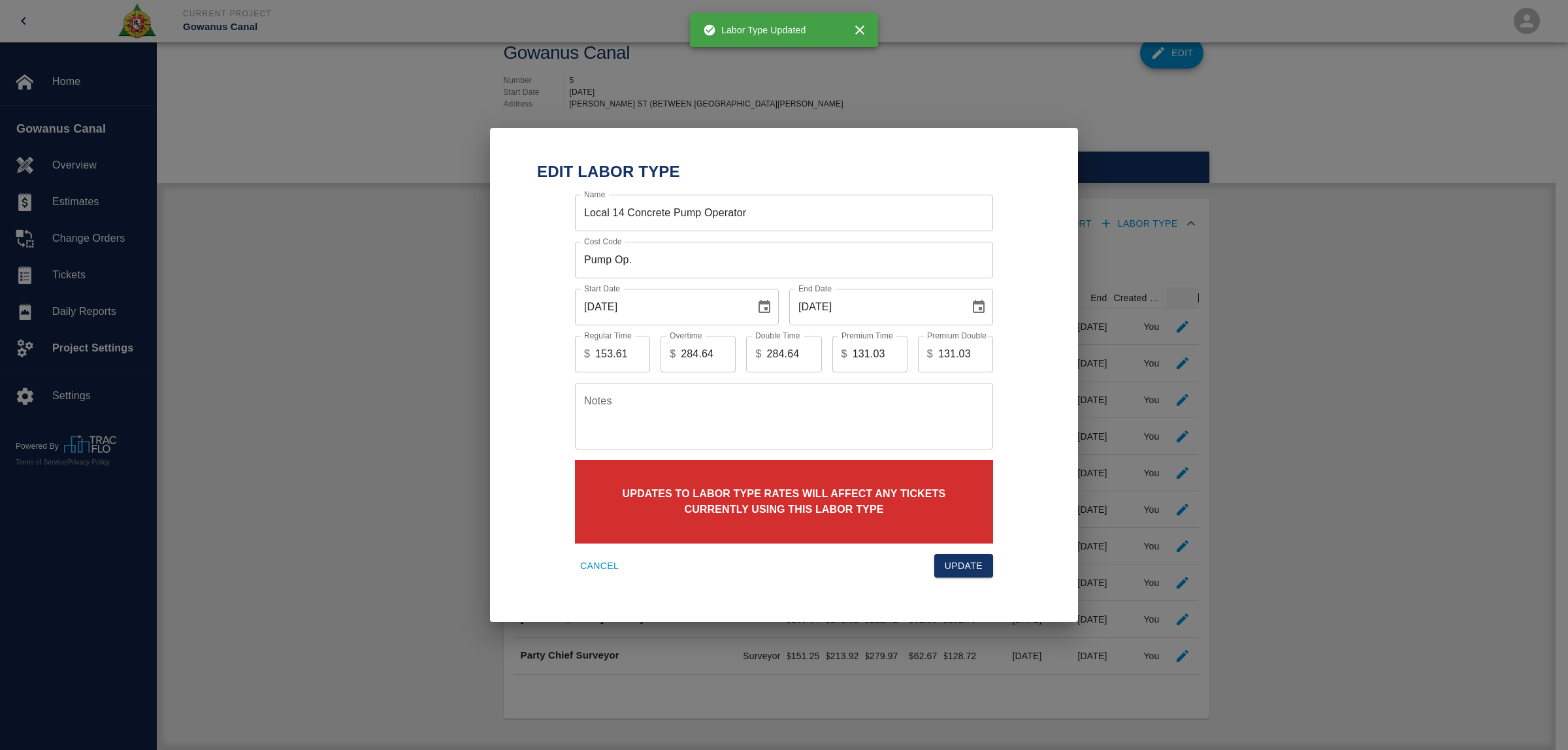
click at [980, 310] on icon "Choose date, selected date is Jun 30, 2025" at bounding box center [978, 306] width 11 height 13
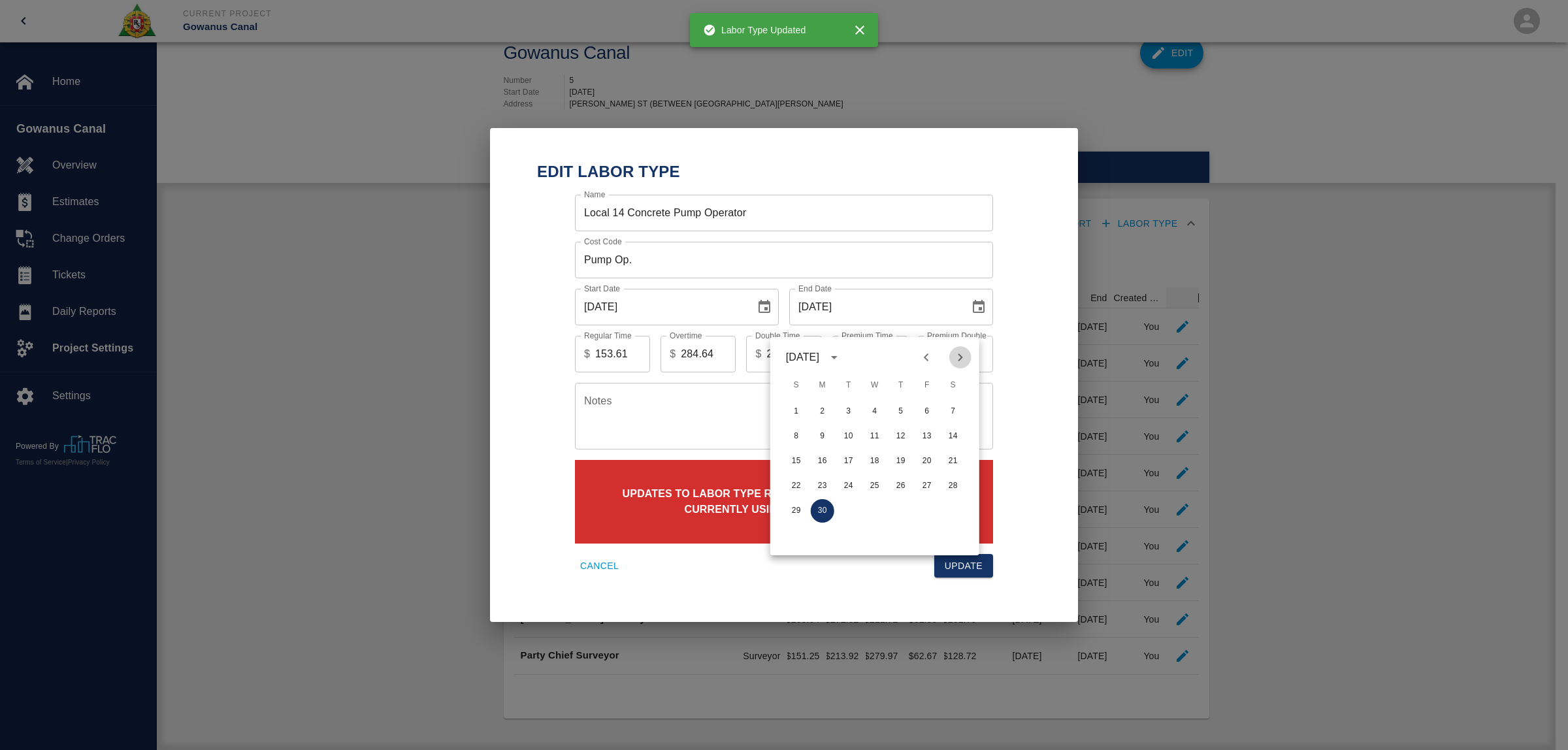
click at [965, 349] on icon "Next month" at bounding box center [960, 357] width 16 height 16
click at [933, 500] on button "31" at bounding box center [927, 511] width 24 height 24
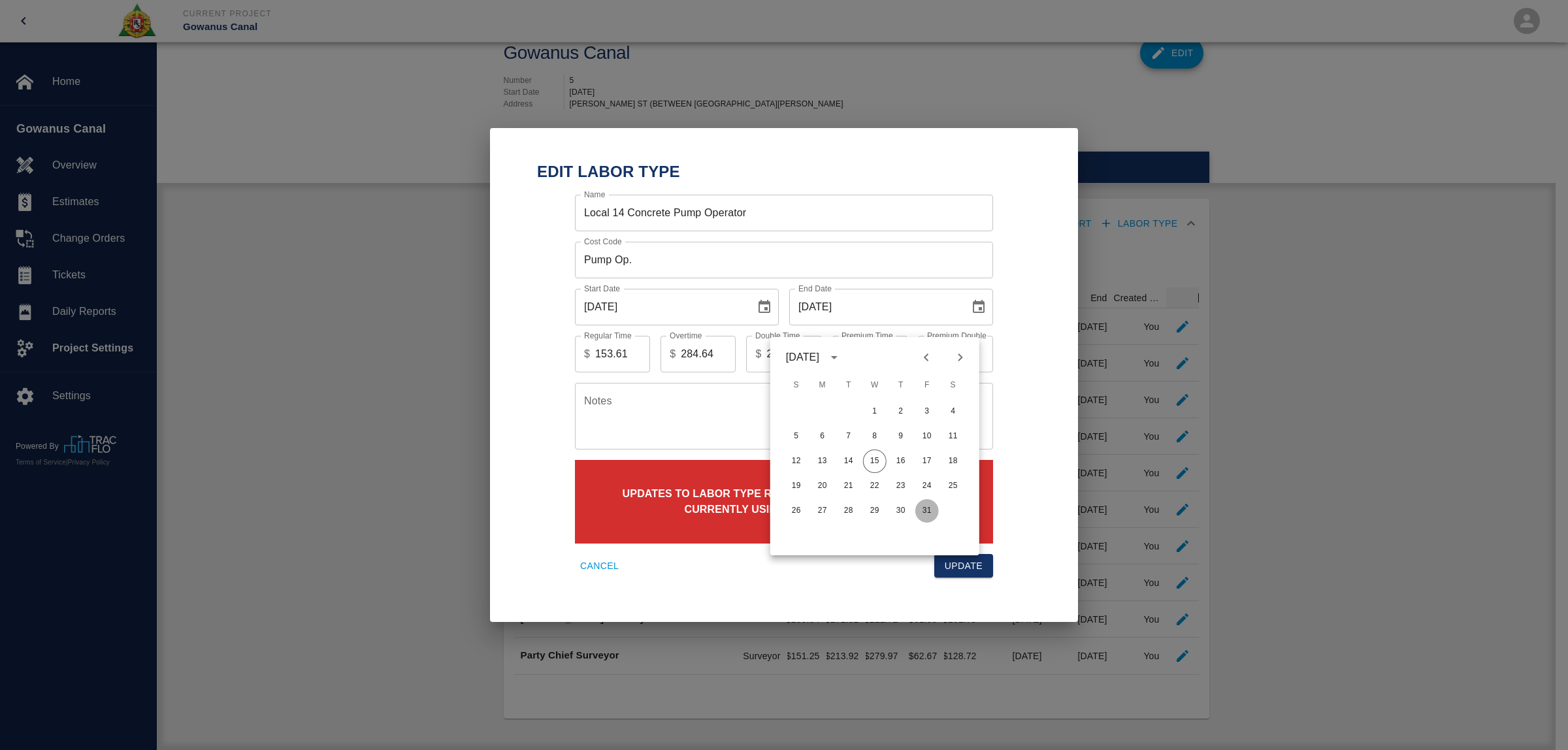
type input "[DATE]"
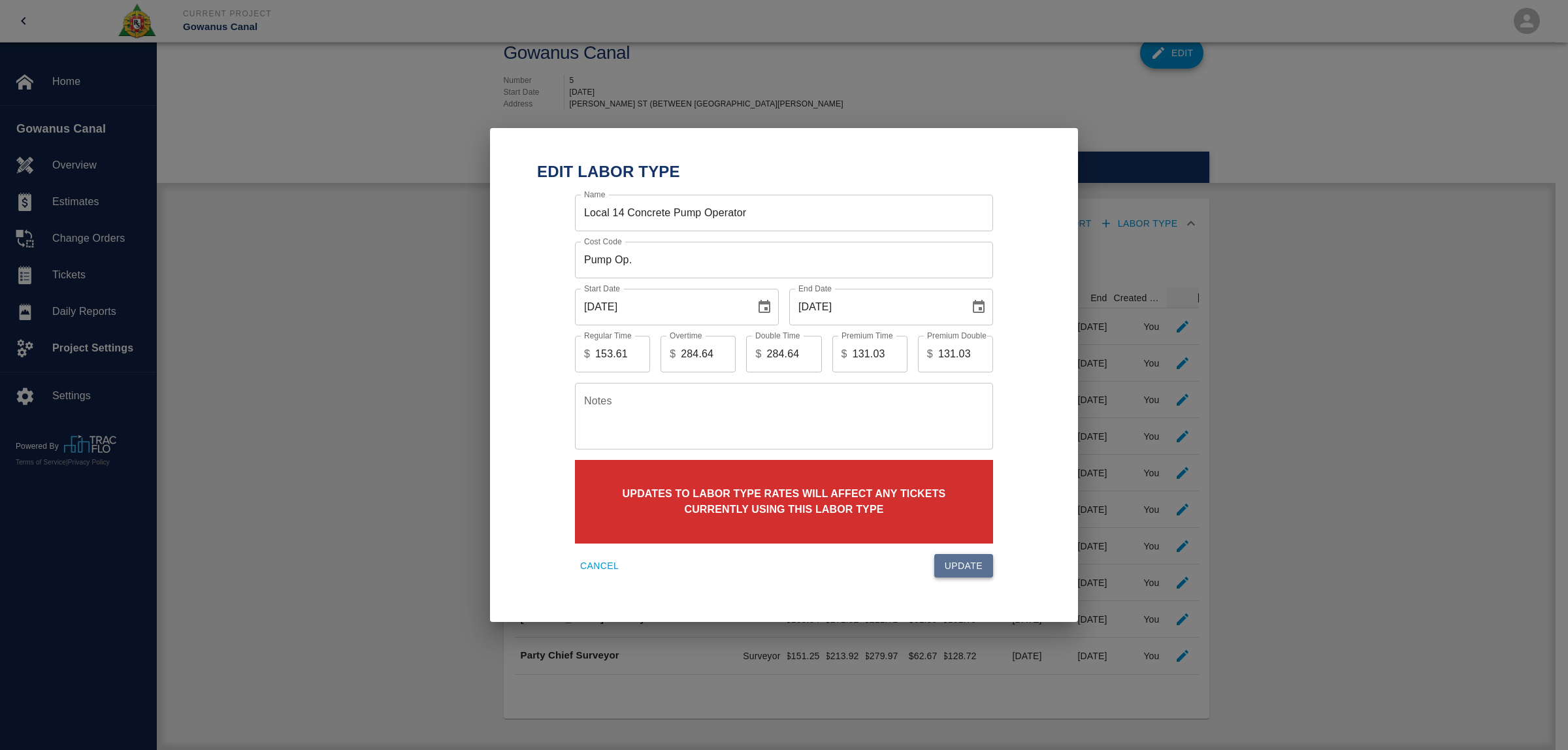
click at [965, 565] on button "Update" at bounding box center [963, 566] width 59 height 24
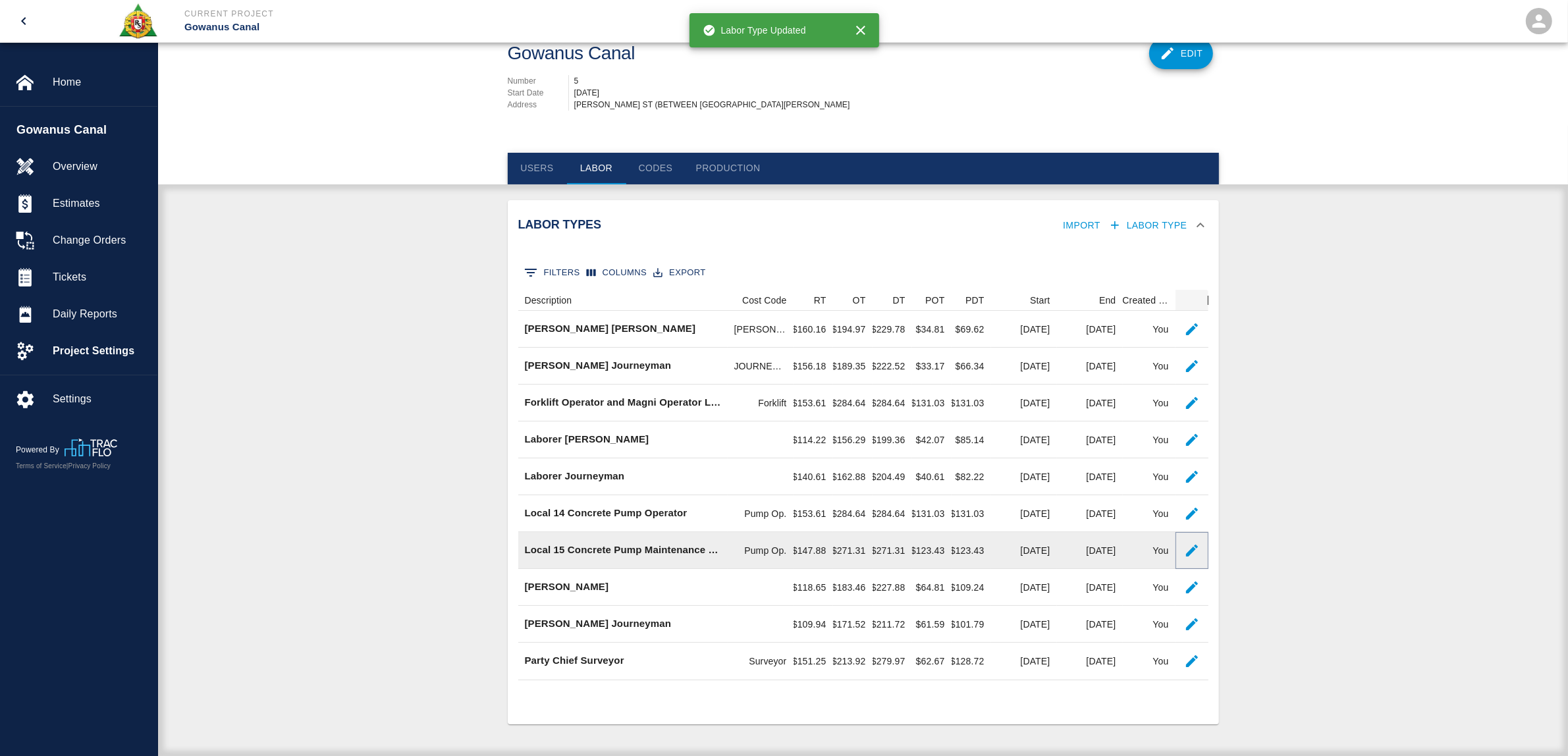
click at [1181, 547] on button "button" at bounding box center [1191, 550] width 26 height 26
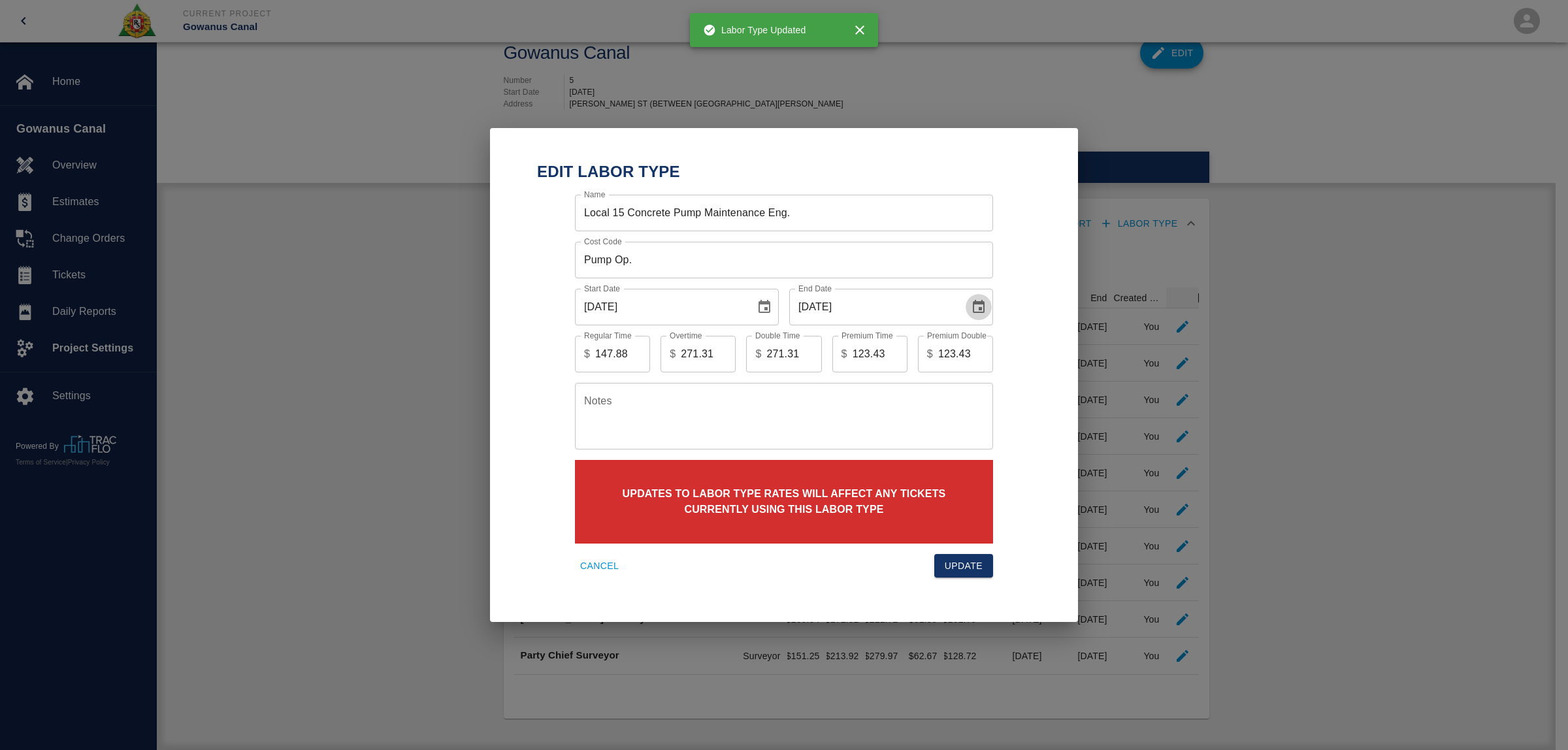
click at [972, 302] on icon "Choose date, selected date is Jun 30, 2025" at bounding box center [978, 307] width 16 height 16
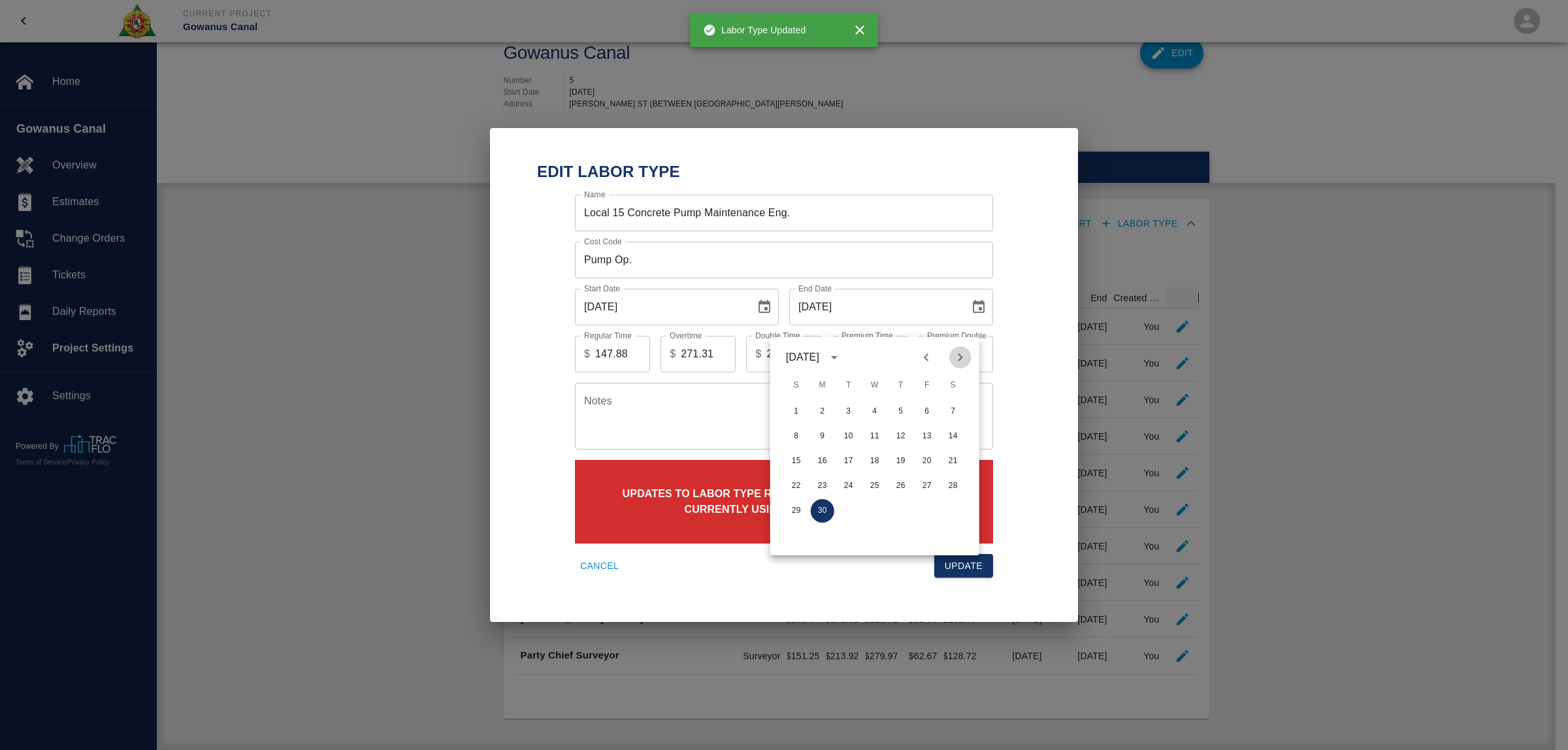
click at [959, 349] on icon "Next month" at bounding box center [960, 357] width 16 height 16
click at [925, 499] on button "31" at bounding box center [927, 511] width 24 height 24
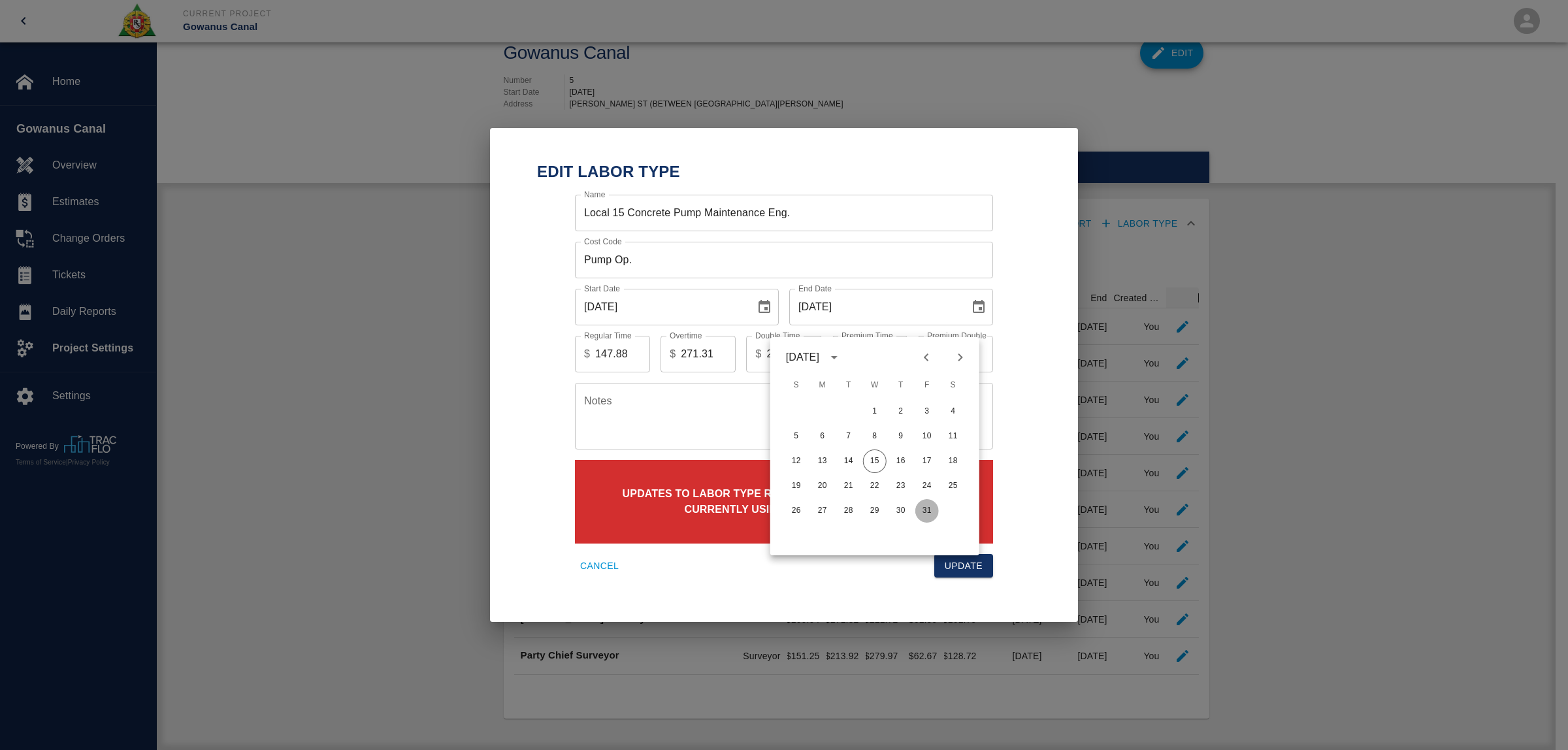
type input "[DATE]"
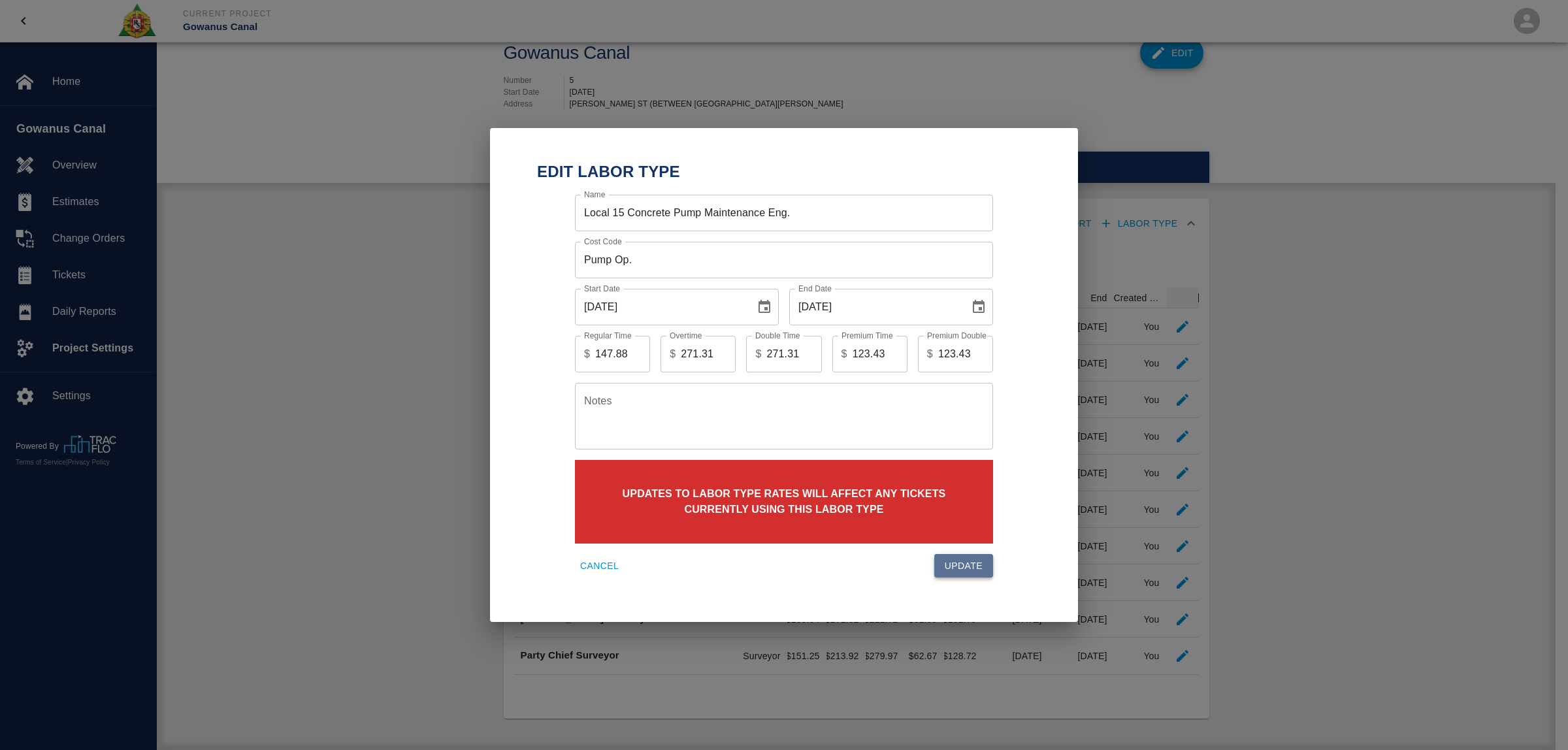
click at [974, 570] on button "Update" at bounding box center [963, 566] width 59 height 24
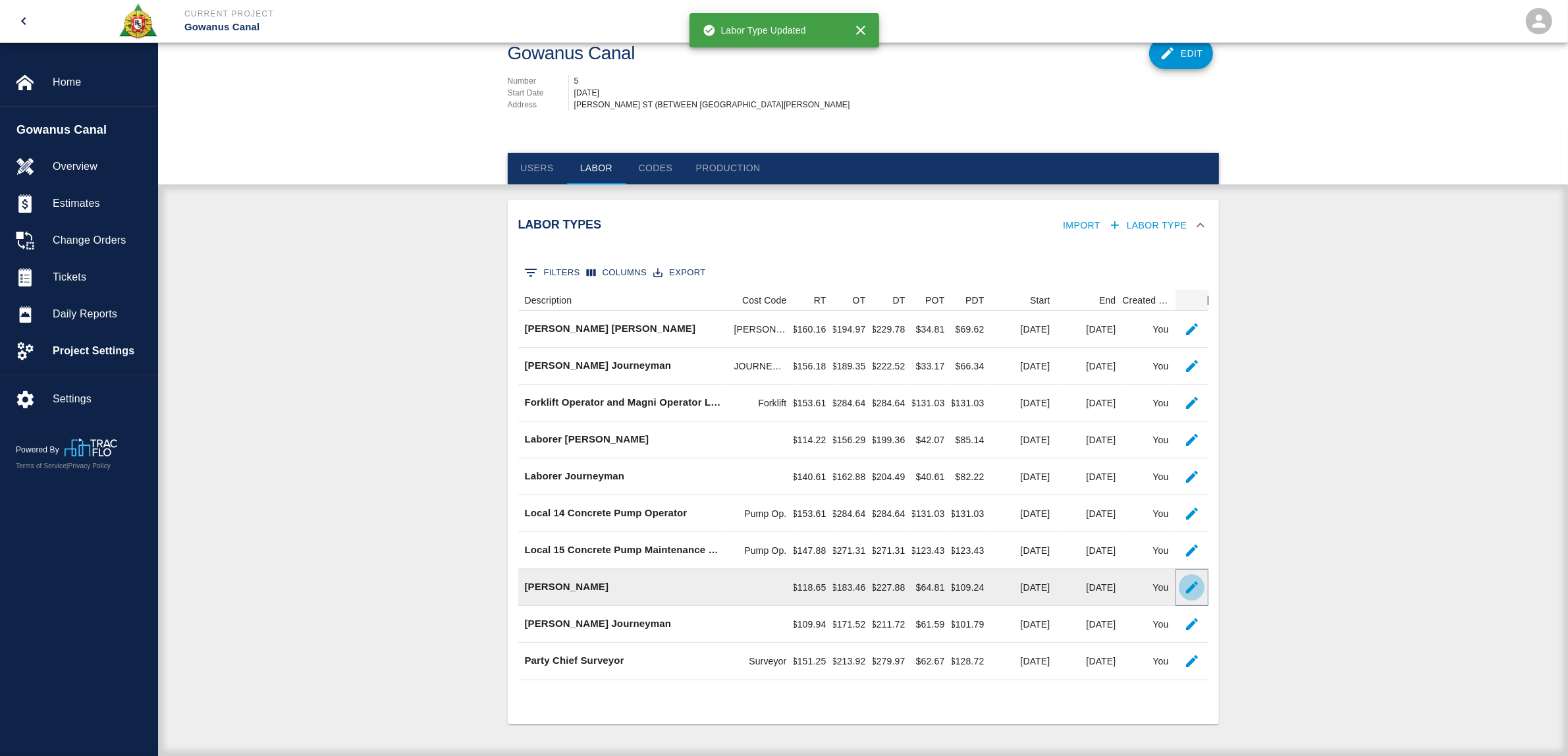
click at [1197, 584] on icon "button" at bounding box center [1192, 587] width 16 height 16
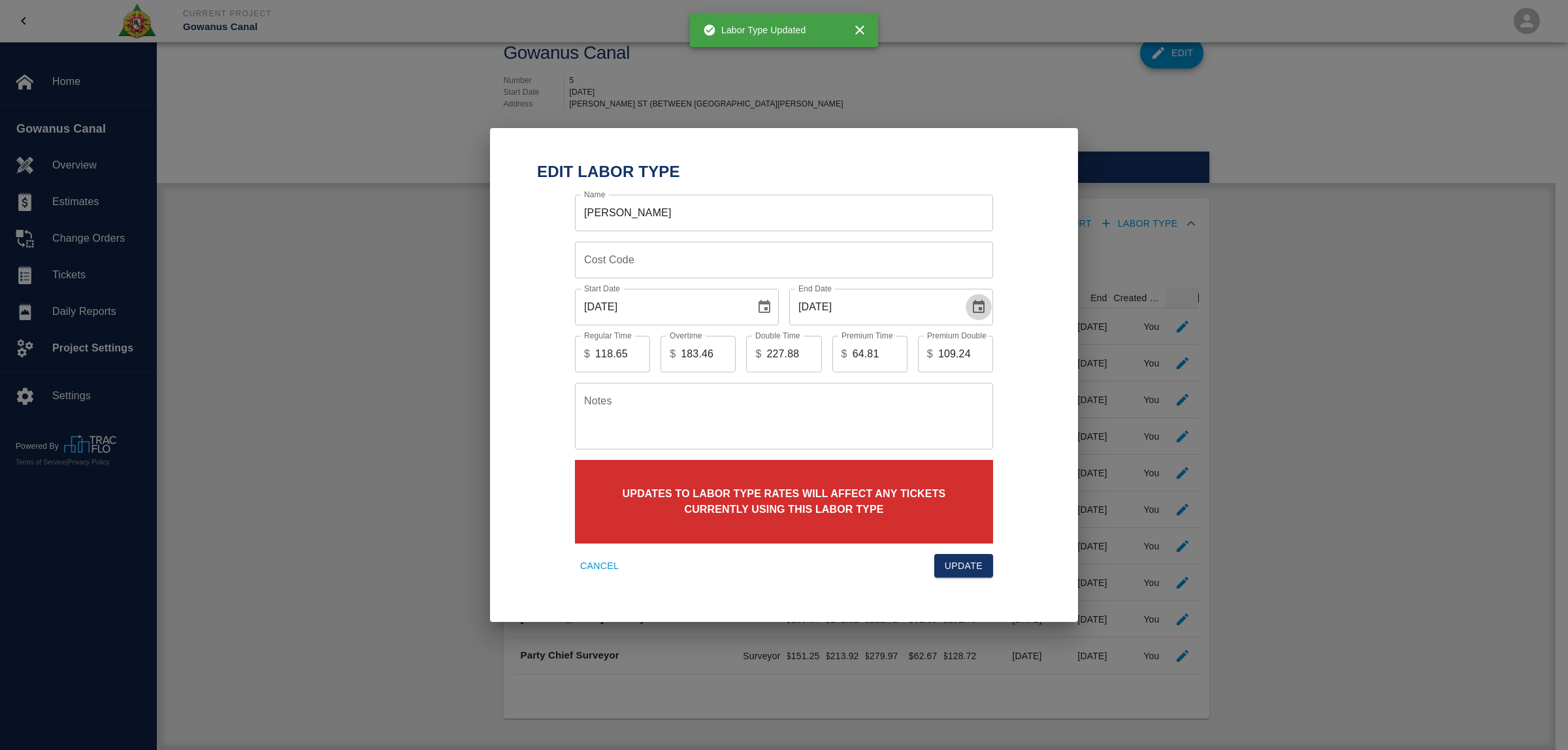
click at [983, 310] on icon "Choose date, selected date is Jun 30, 2025" at bounding box center [978, 307] width 16 height 16
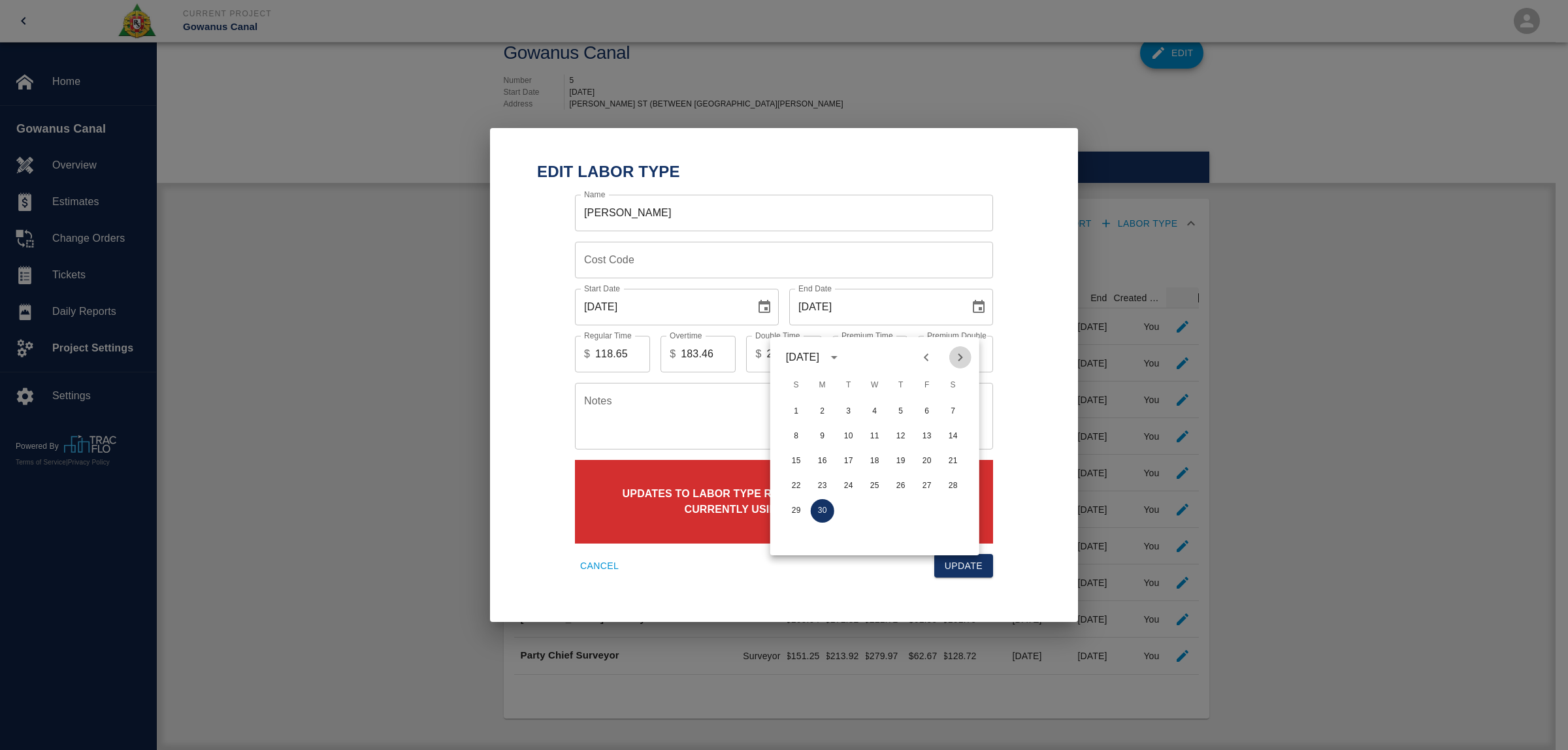
click at [964, 349] on icon "Next month" at bounding box center [960, 357] width 16 height 16
click at [931, 499] on button "31" at bounding box center [927, 511] width 24 height 24
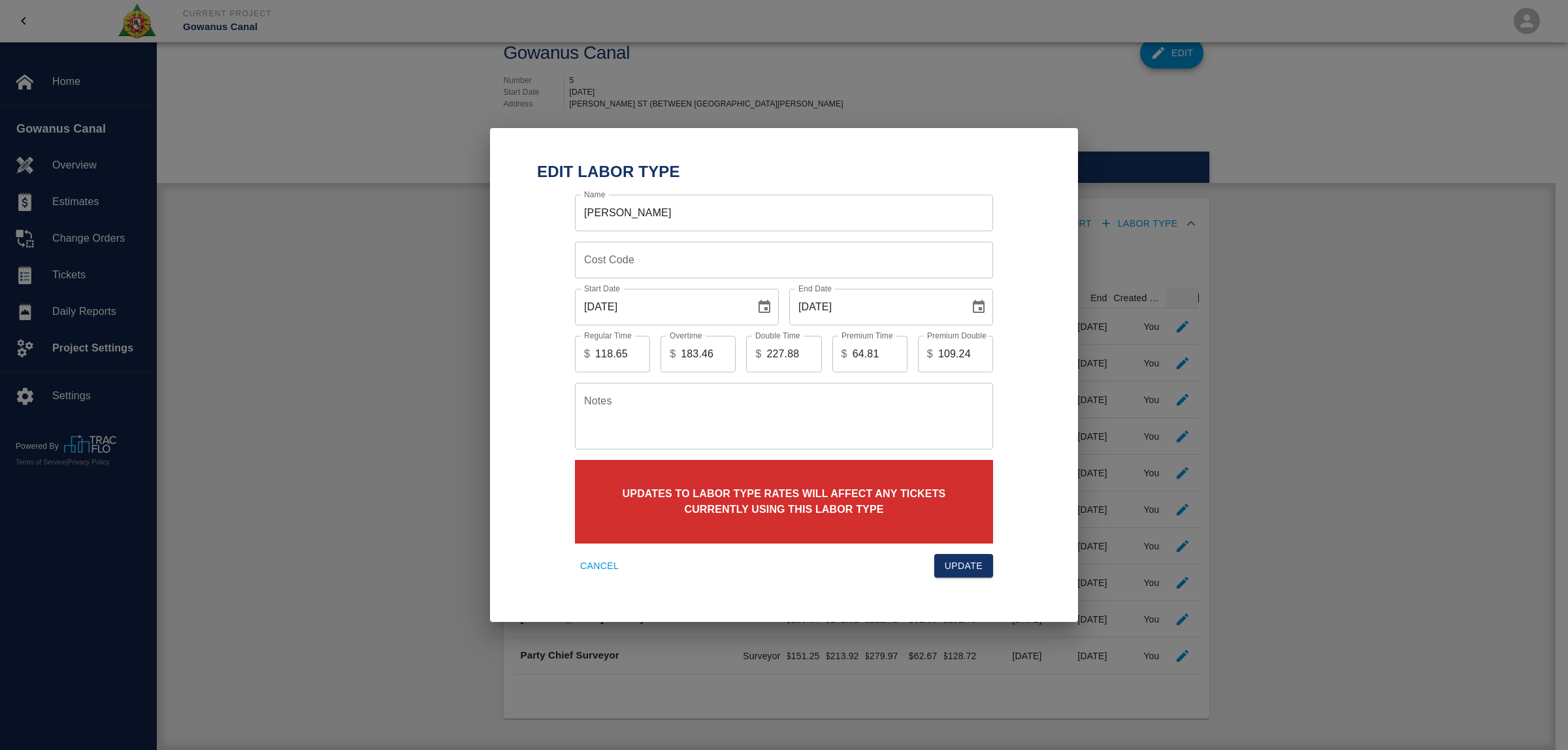
type input "[DATE]"
click at [961, 565] on button "Update" at bounding box center [963, 566] width 59 height 24
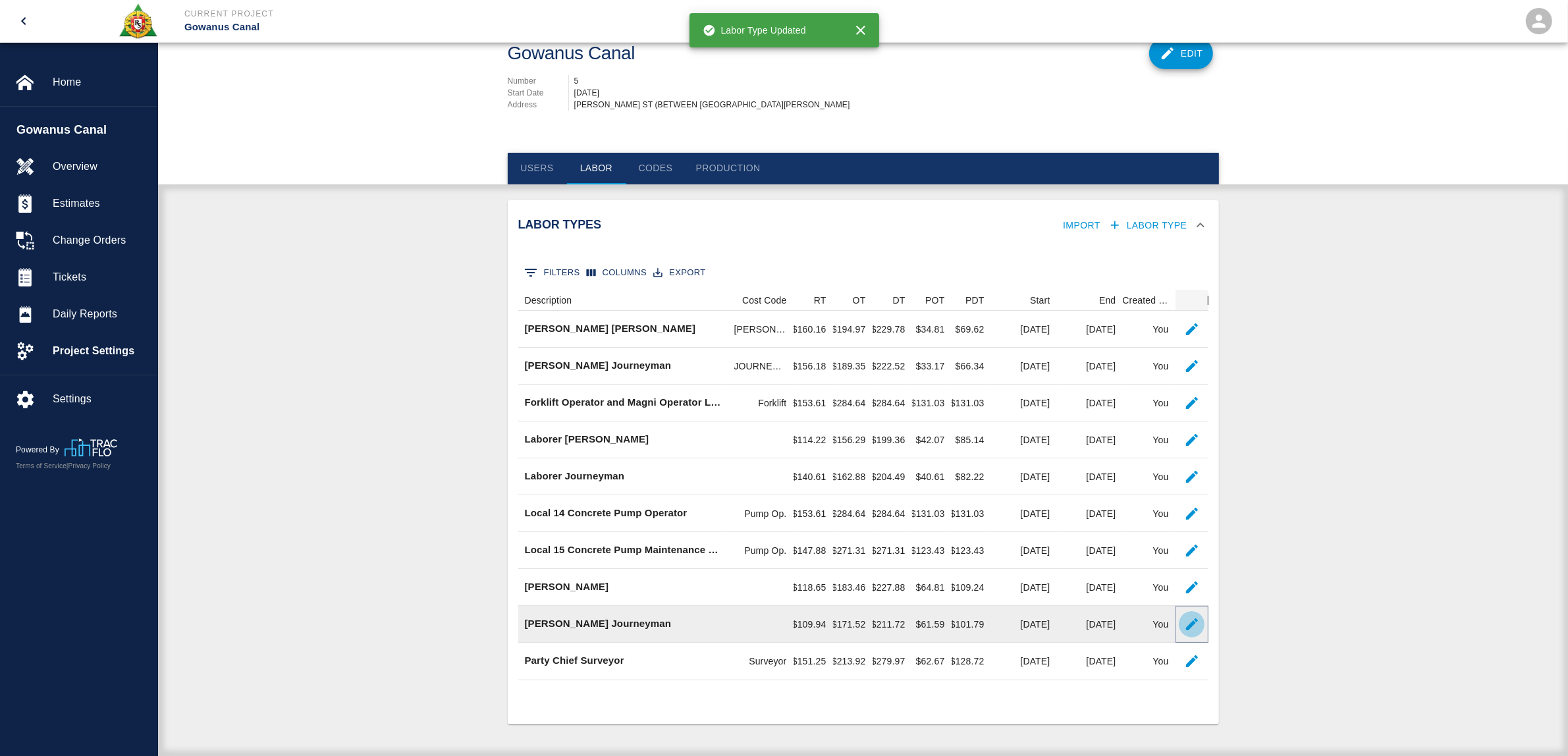
click at [1187, 617] on icon "button" at bounding box center [1192, 624] width 16 height 16
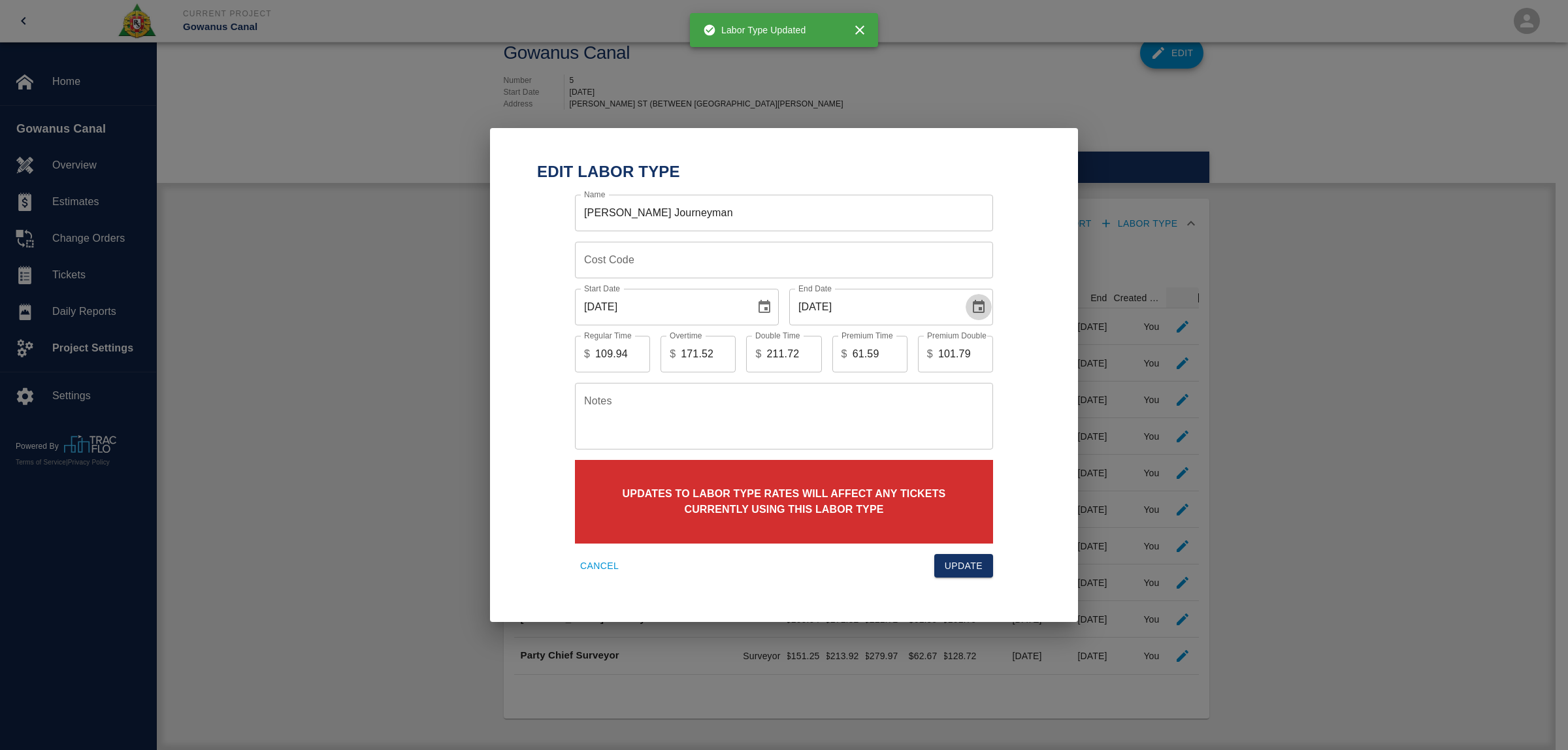
click at [978, 303] on icon "Choose date, selected date is Jun 30, 2025" at bounding box center [978, 306] width 11 height 13
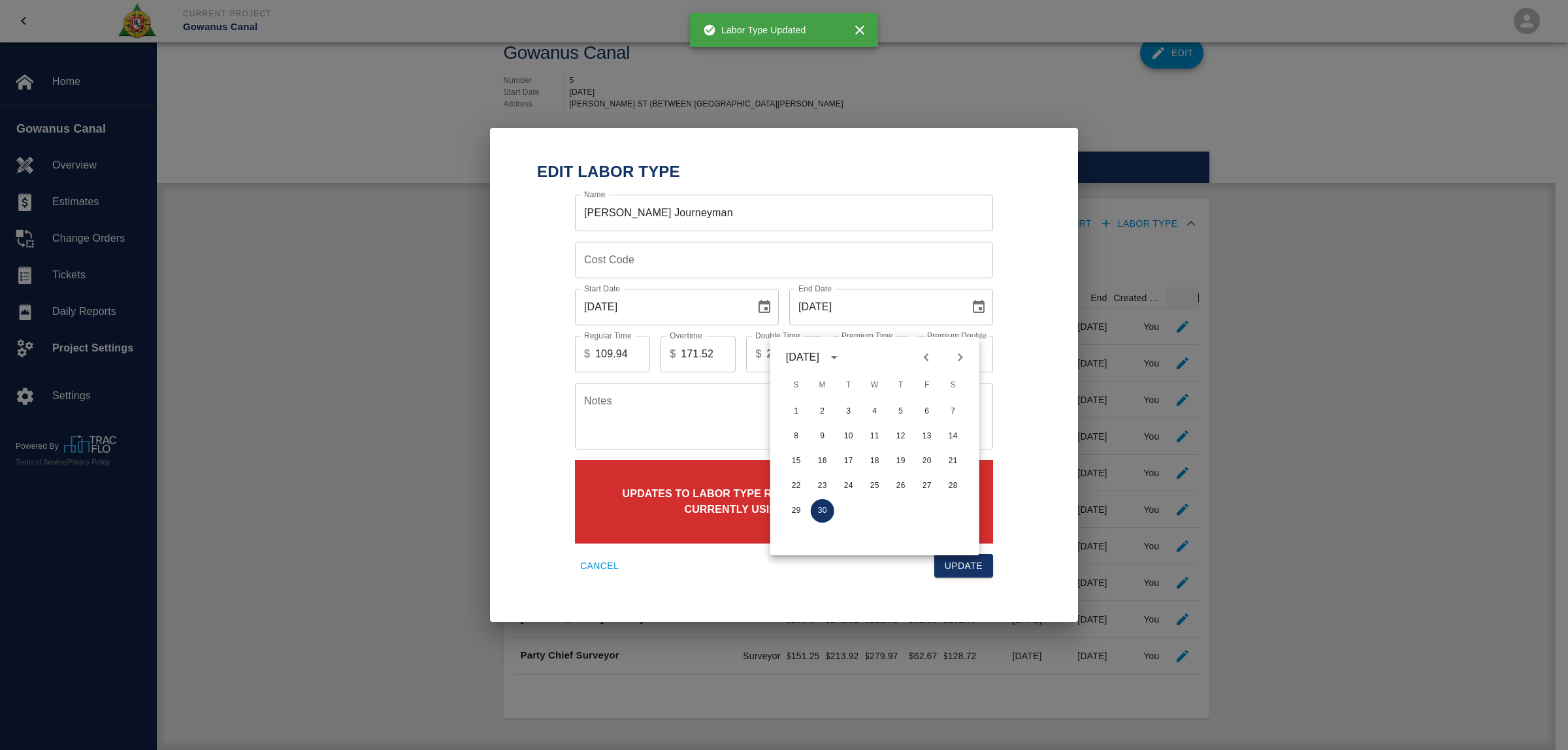
click at [963, 349] on icon "Next month" at bounding box center [960, 357] width 16 height 16
click at [926, 499] on button "31" at bounding box center [927, 511] width 24 height 24
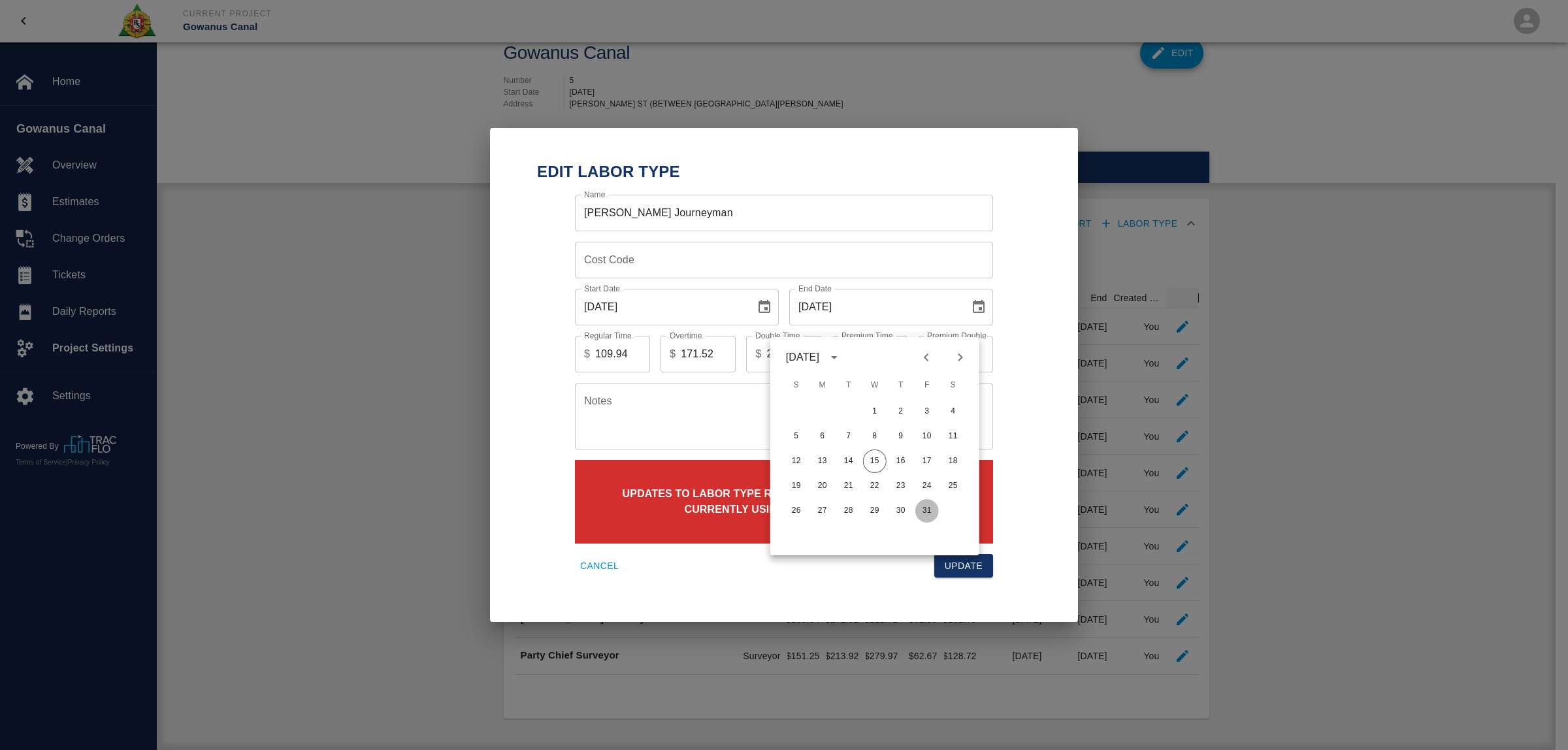
type input "[DATE]"
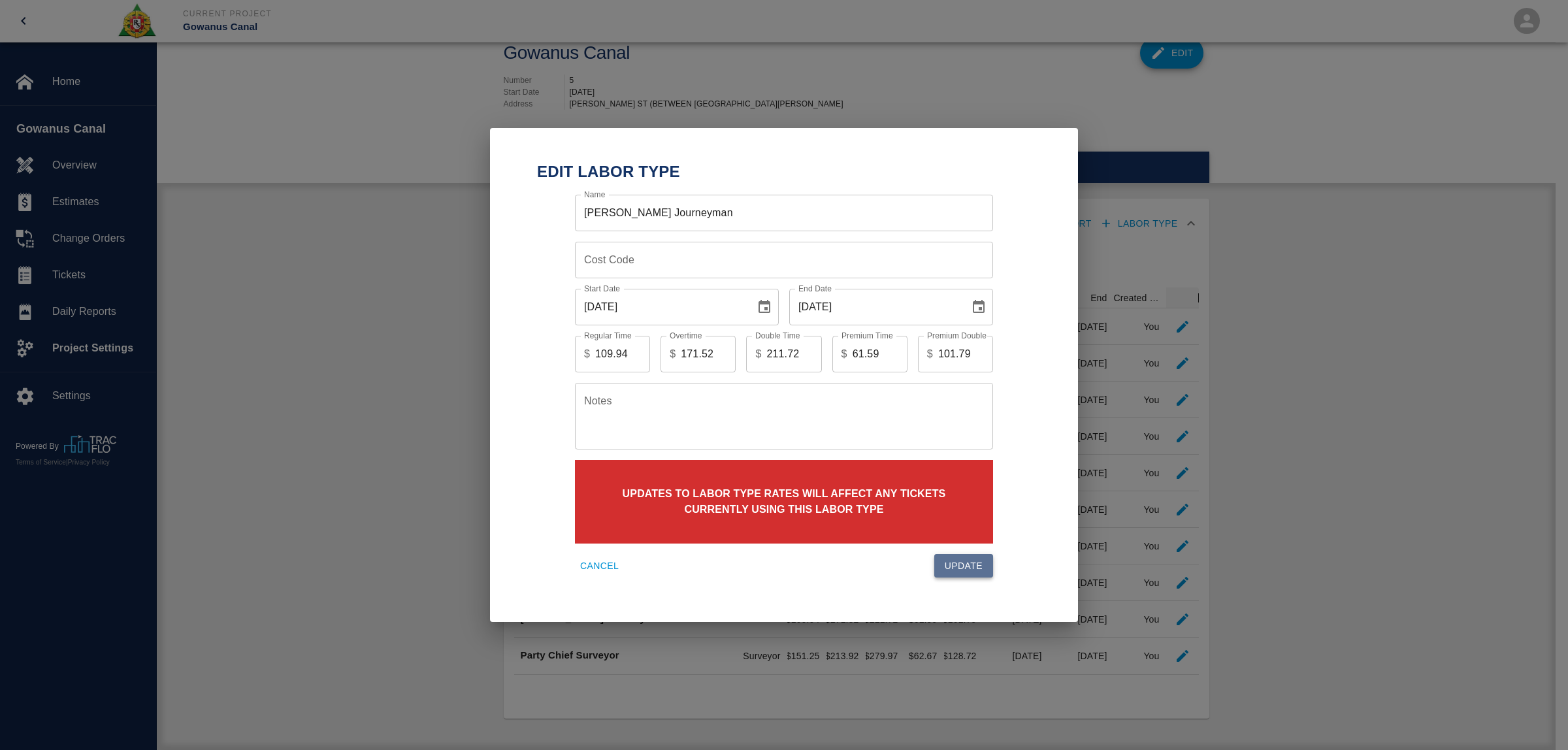
click at [967, 568] on button "Update" at bounding box center [963, 566] width 59 height 24
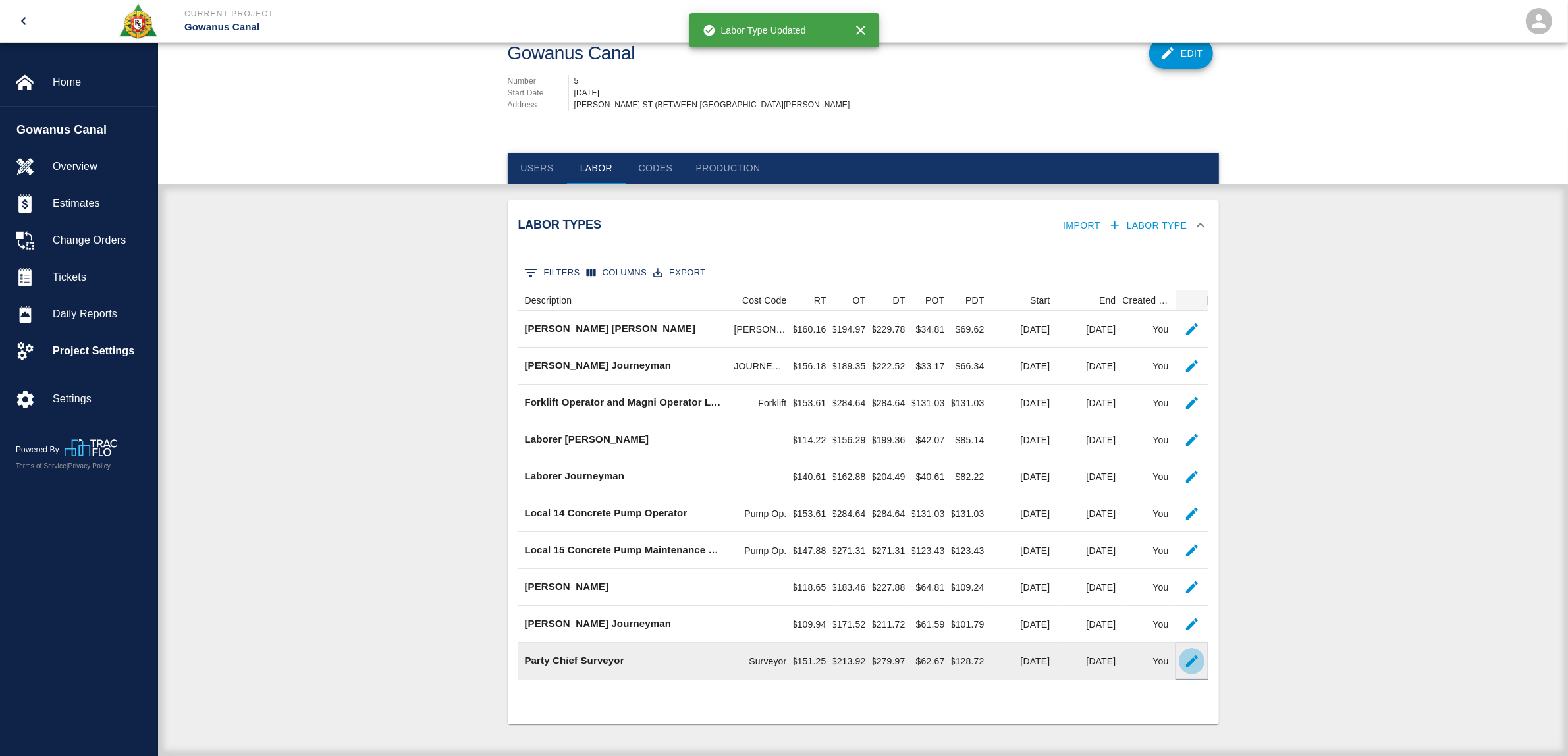
click at [1188, 659] on icon "button" at bounding box center [1192, 661] width 16 height 16
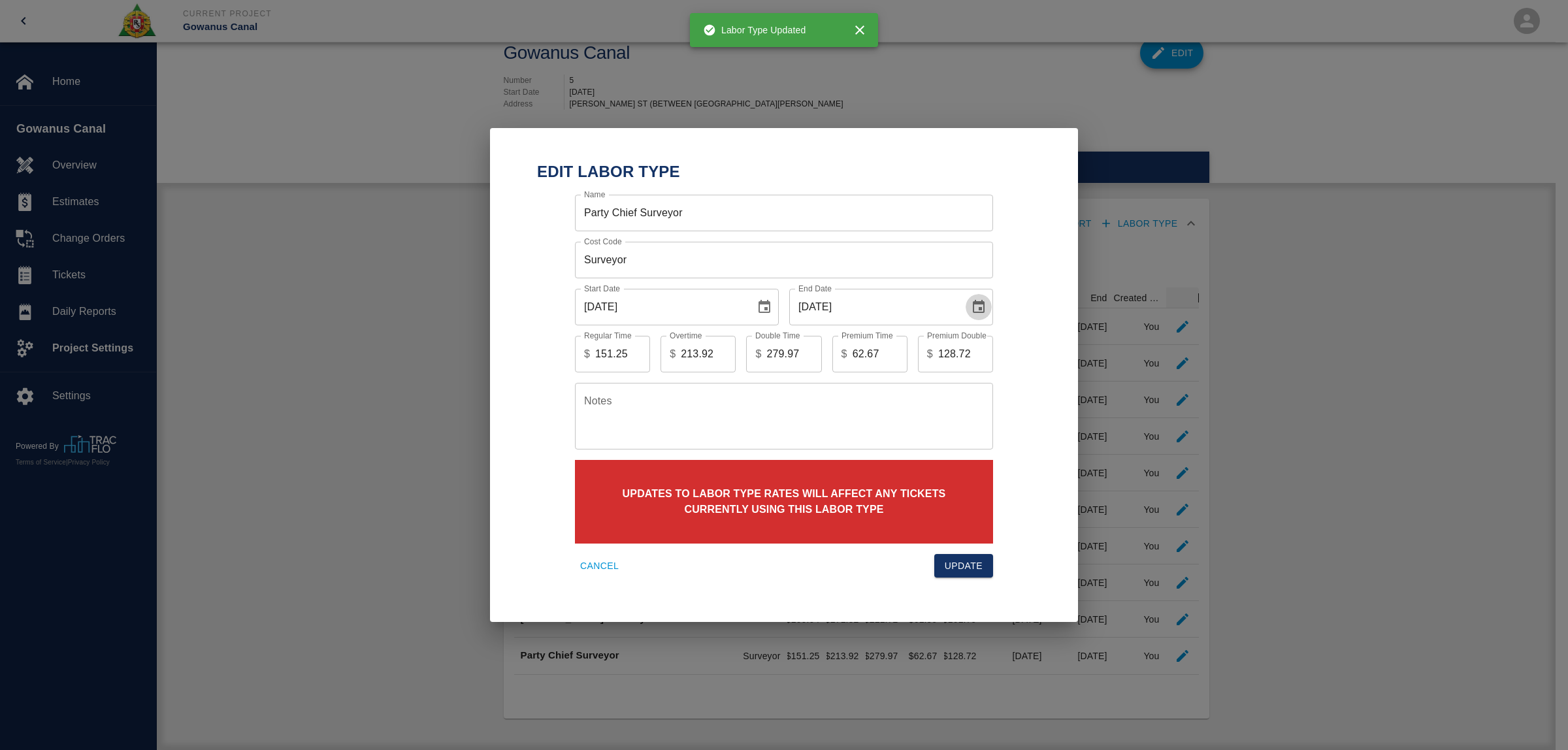
click at [978, 308] on icon "Choose date, selected date is Jun 30, 2025" at bounding box center [978, 307] width 16 height 16
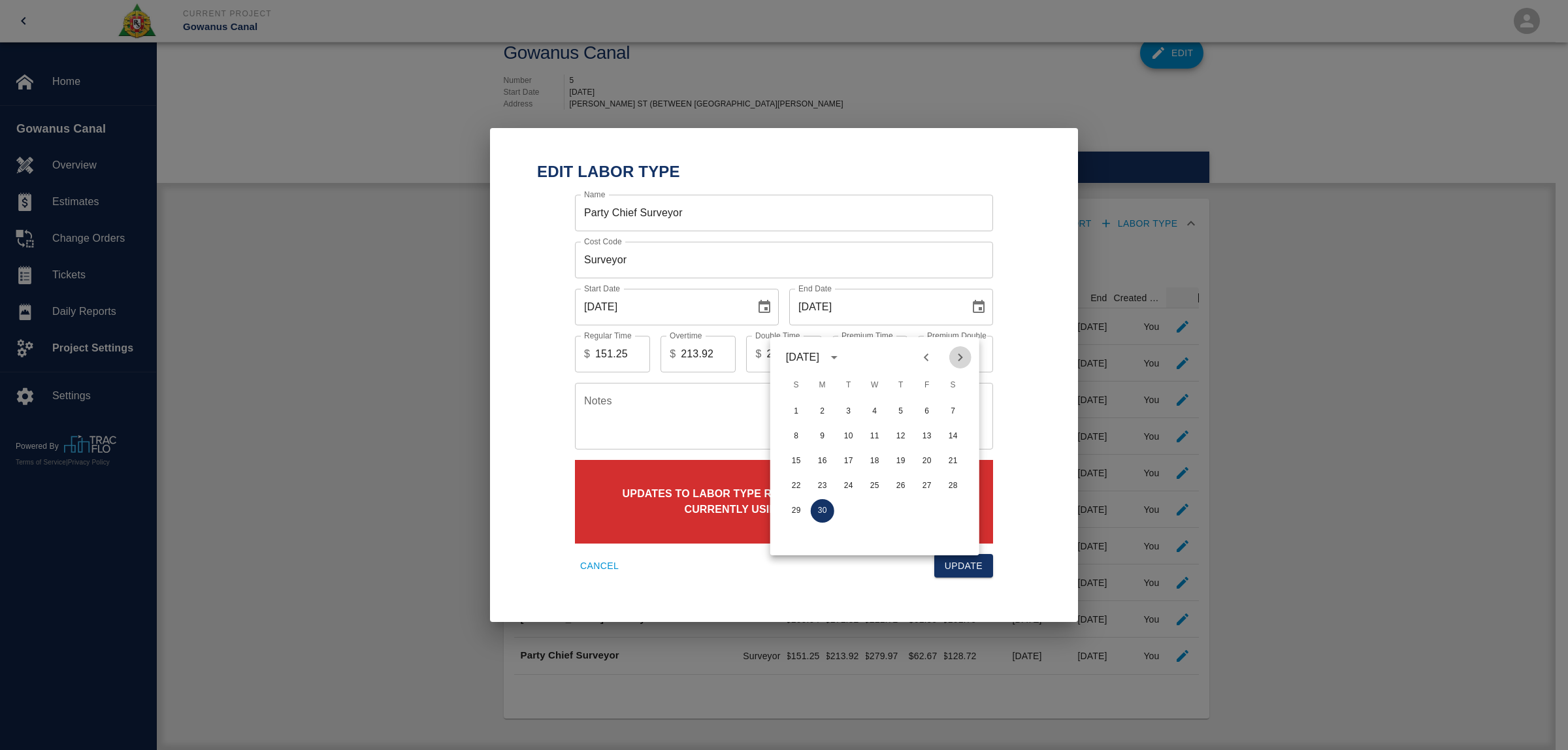
click at [960, 349] on icon "Next month" at bounding box center [960, 357] width 16 height 16
click at [926, 503] on button "31" at bounding box center [927, 511] width 24 height 24
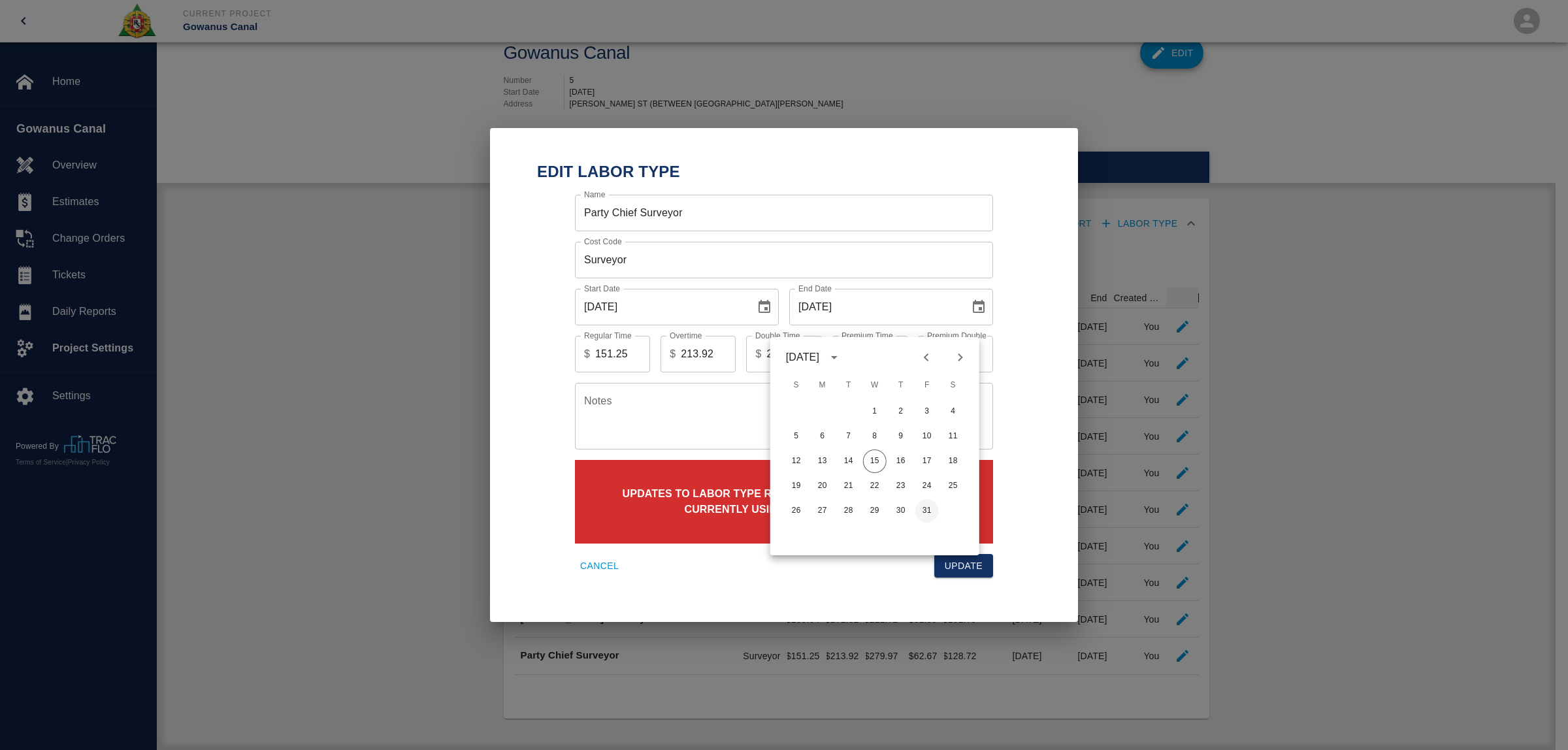
type input "[DATE]"
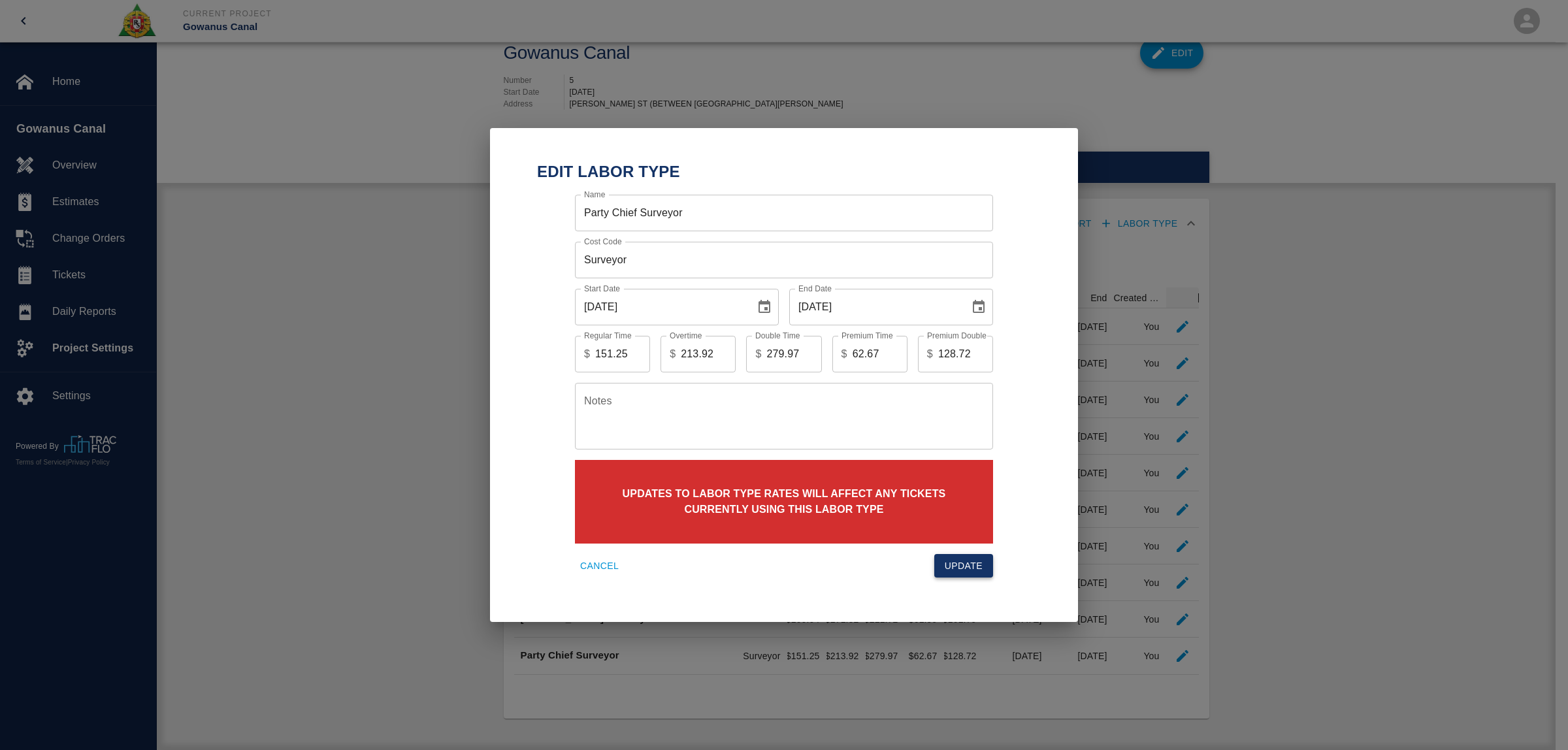
click at [977, 570] on button "Update" at bounding box center [963, 566] width 59 height 24
